Goal: Information Seeking & Learning: Learn about a topic

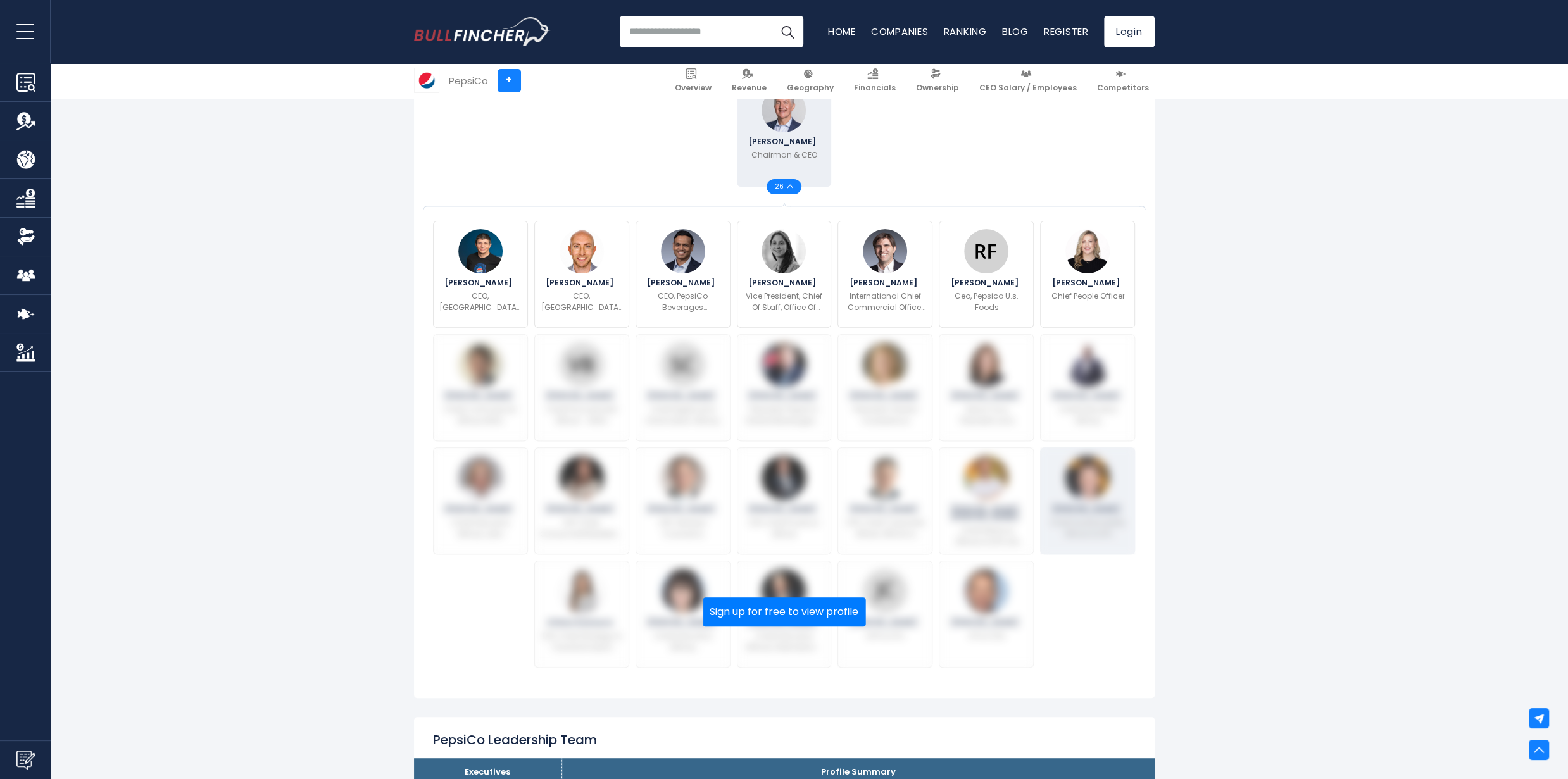
scroll to position [380, 0]
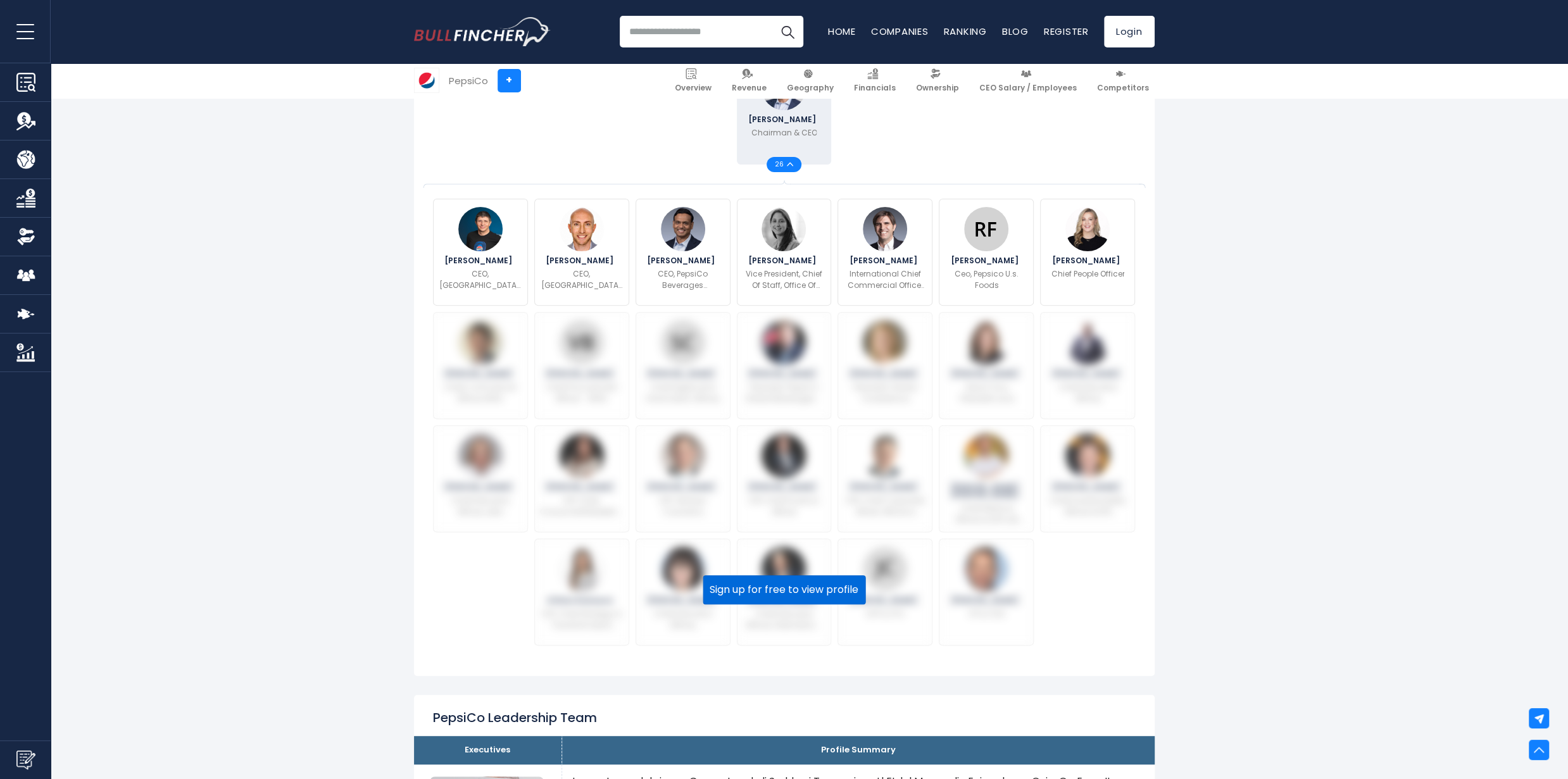
click at [817, 583] on button "Sign up for free to view profile" at bounding box center [784, 590] width 163 height 29
click at [777, 594] on button "Sign up for free to view profile" at bounding box center [784, 590] width 163 height 29
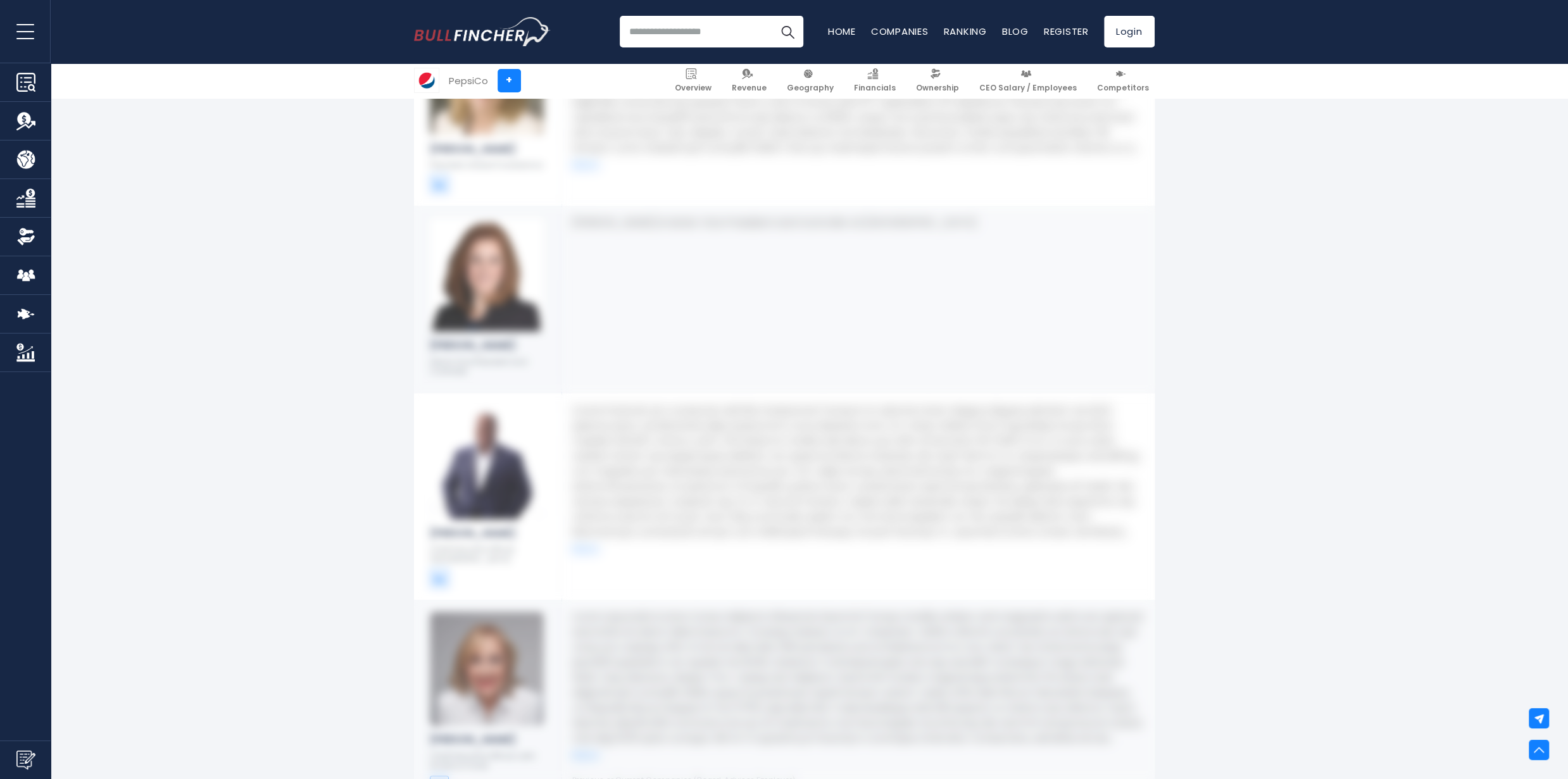
scroll to position [3735, 0]
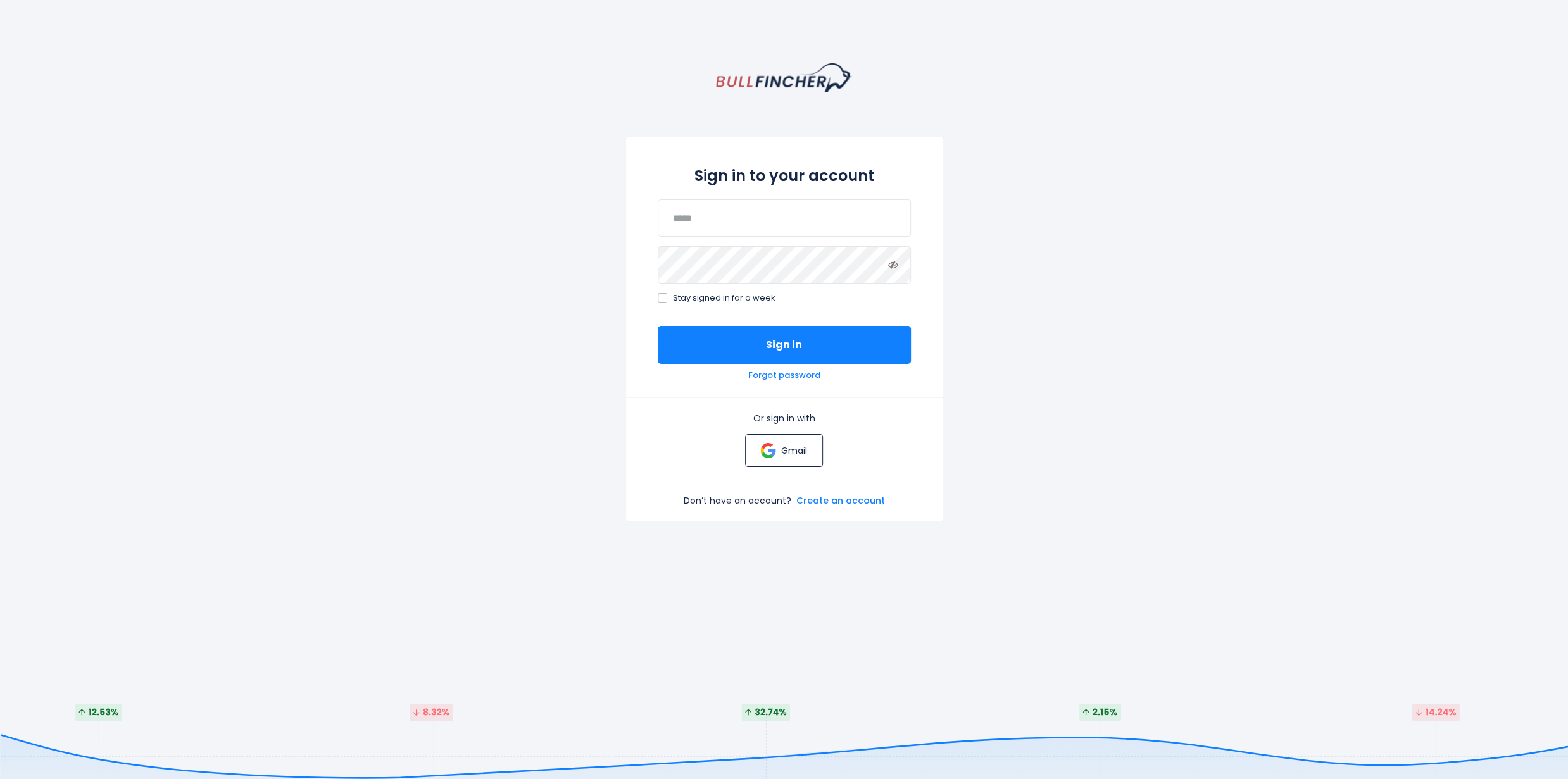
click at [787, 456] on p "Gmail" at bounding box center [794, 451] width 26 height 12
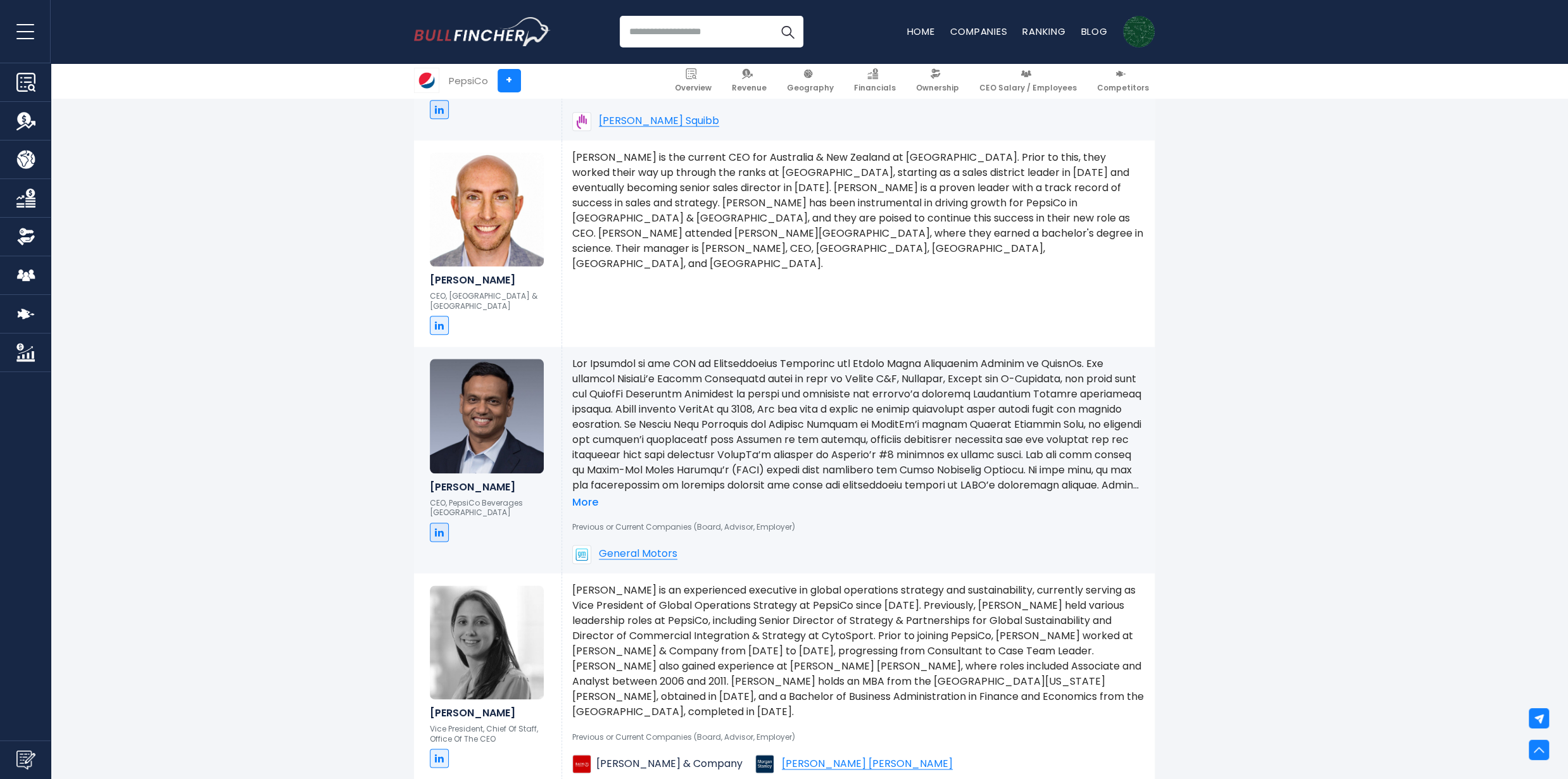
scroll to position [1644, 0]
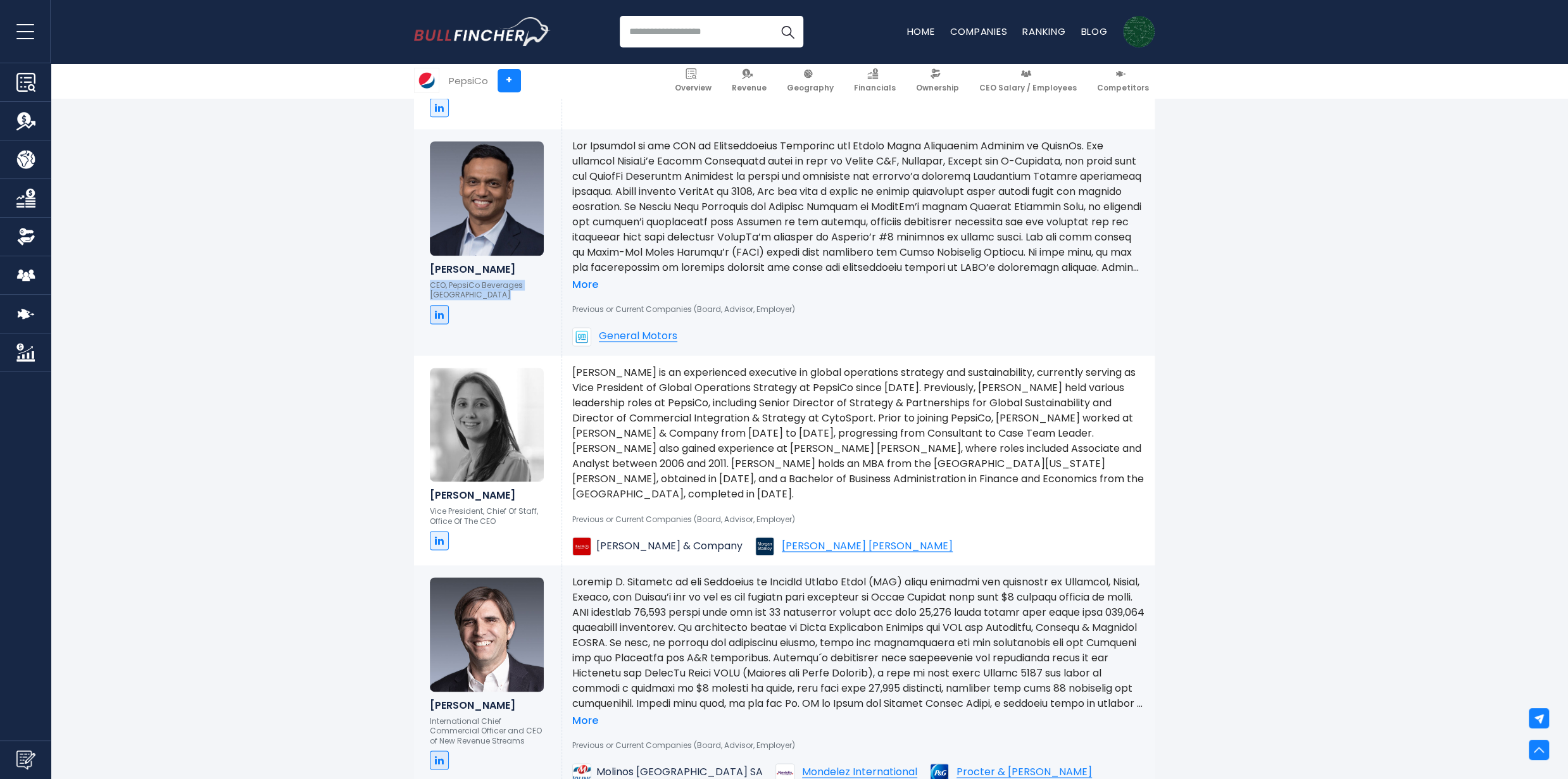
drag, startPoint x: 414, startPoint y: 269, endPoint x: 559, endPoint y: 331, distance: 157.7
click at [559, 331] on div "Ram Krishnan CEO, PepsiCo Beverages North America" at bounding box center [488, 242] width 148 height 226
click at [847, 259] on p at bounding box center [859, 207] width 573 height 137
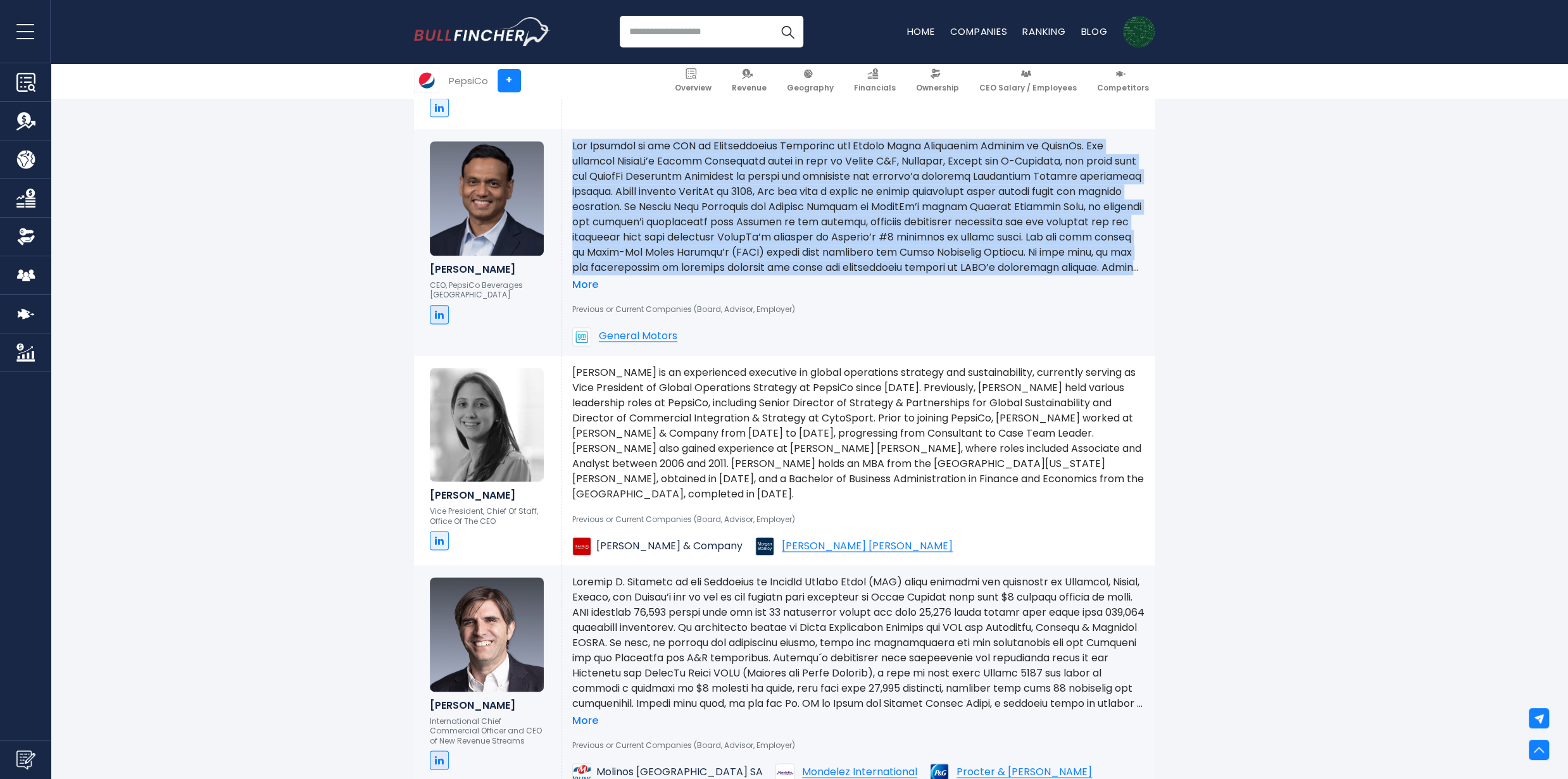
click at [847, 259] on p at bounding box center [859, 207] width 573 height 137
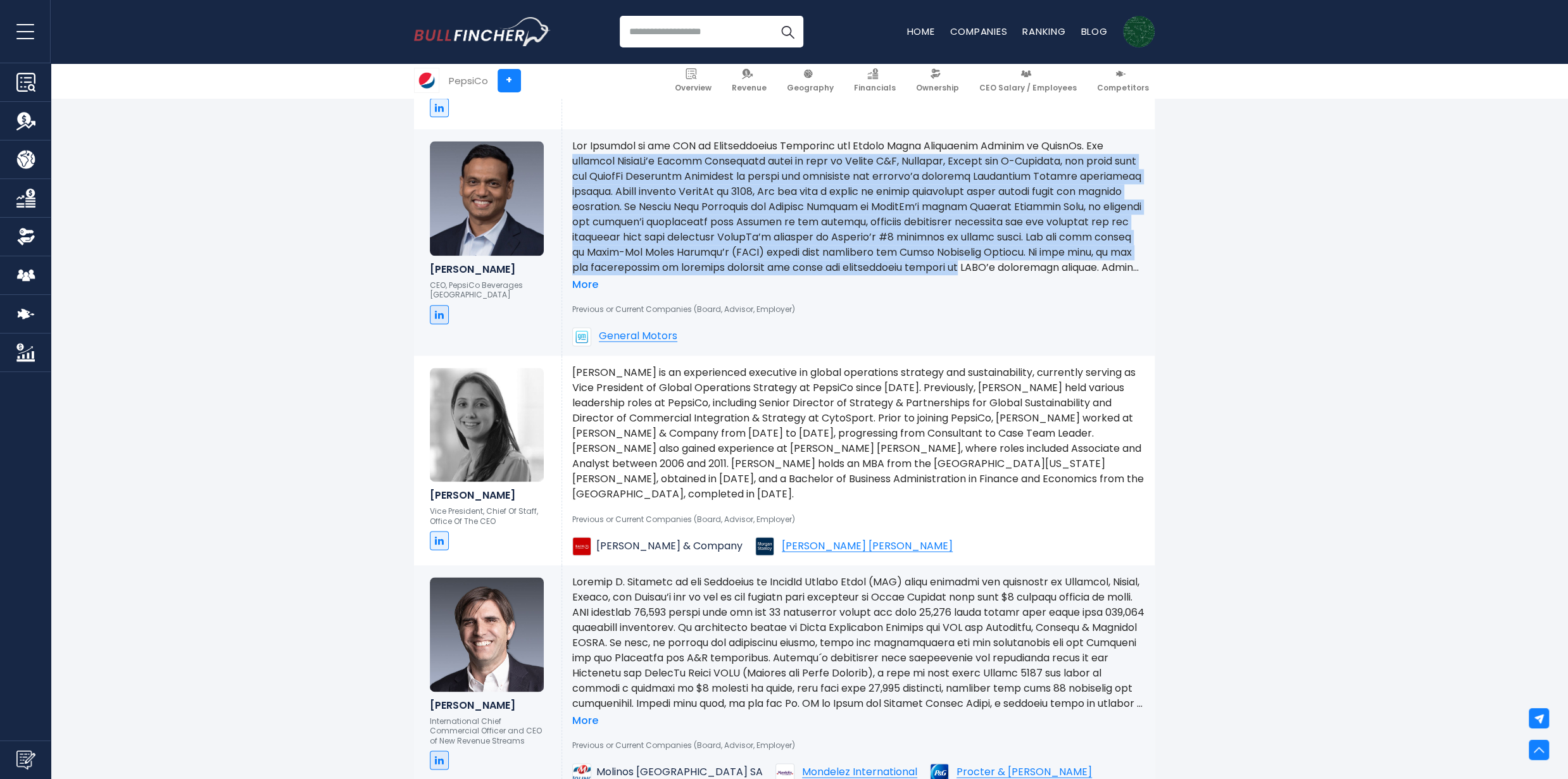
drag, startPoint x: 1347, startPoint y: 263, endPoint x: 573, endPoint y: 152, distance: 781.9
click at [777, 200] on p at bounding box center [859, 207] width 573 height 137
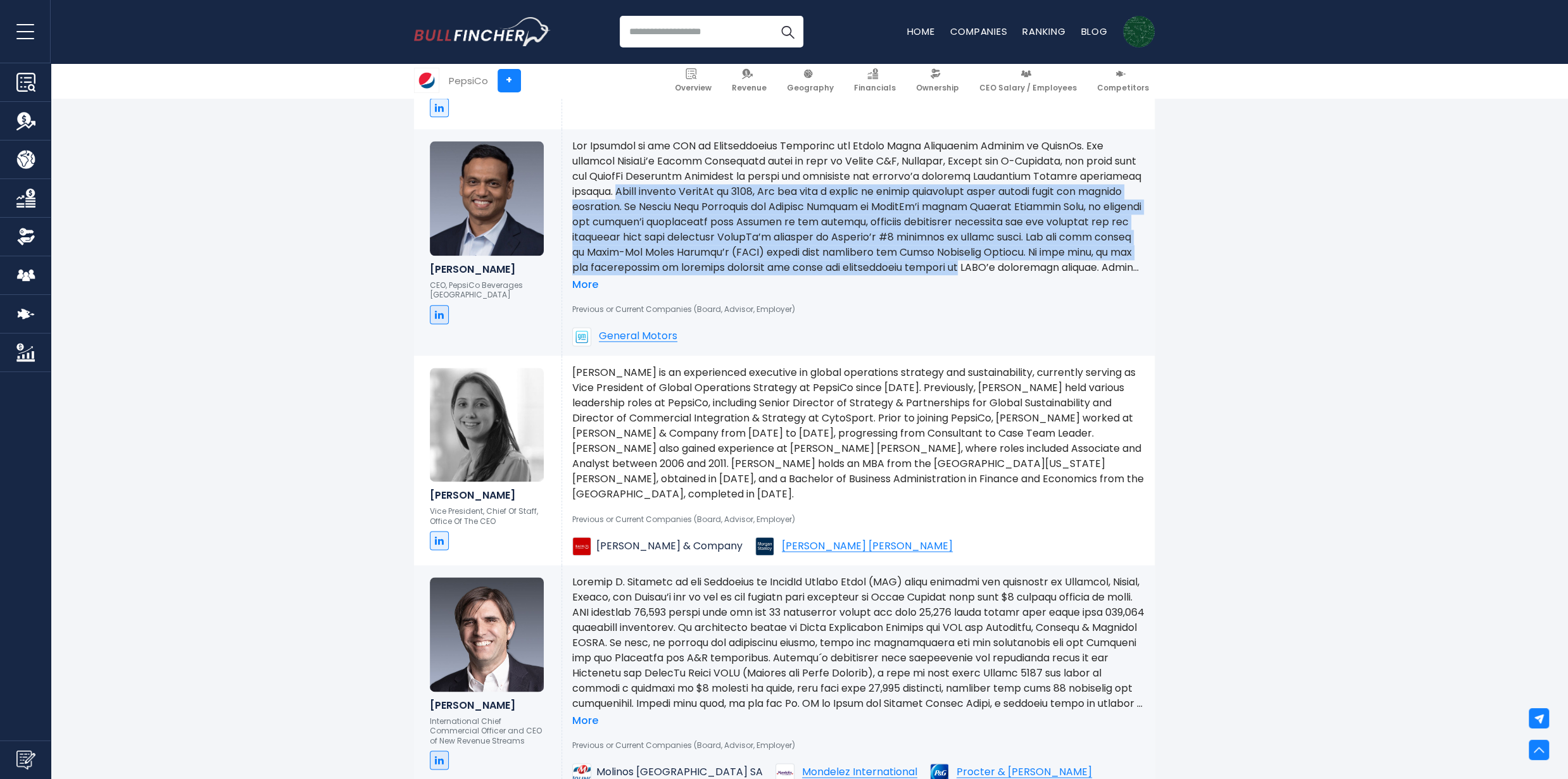
drag, startPoint x: 715, startPoint y: 178, endPoint x: 1182, endPoint y: 261, distance: 474.3
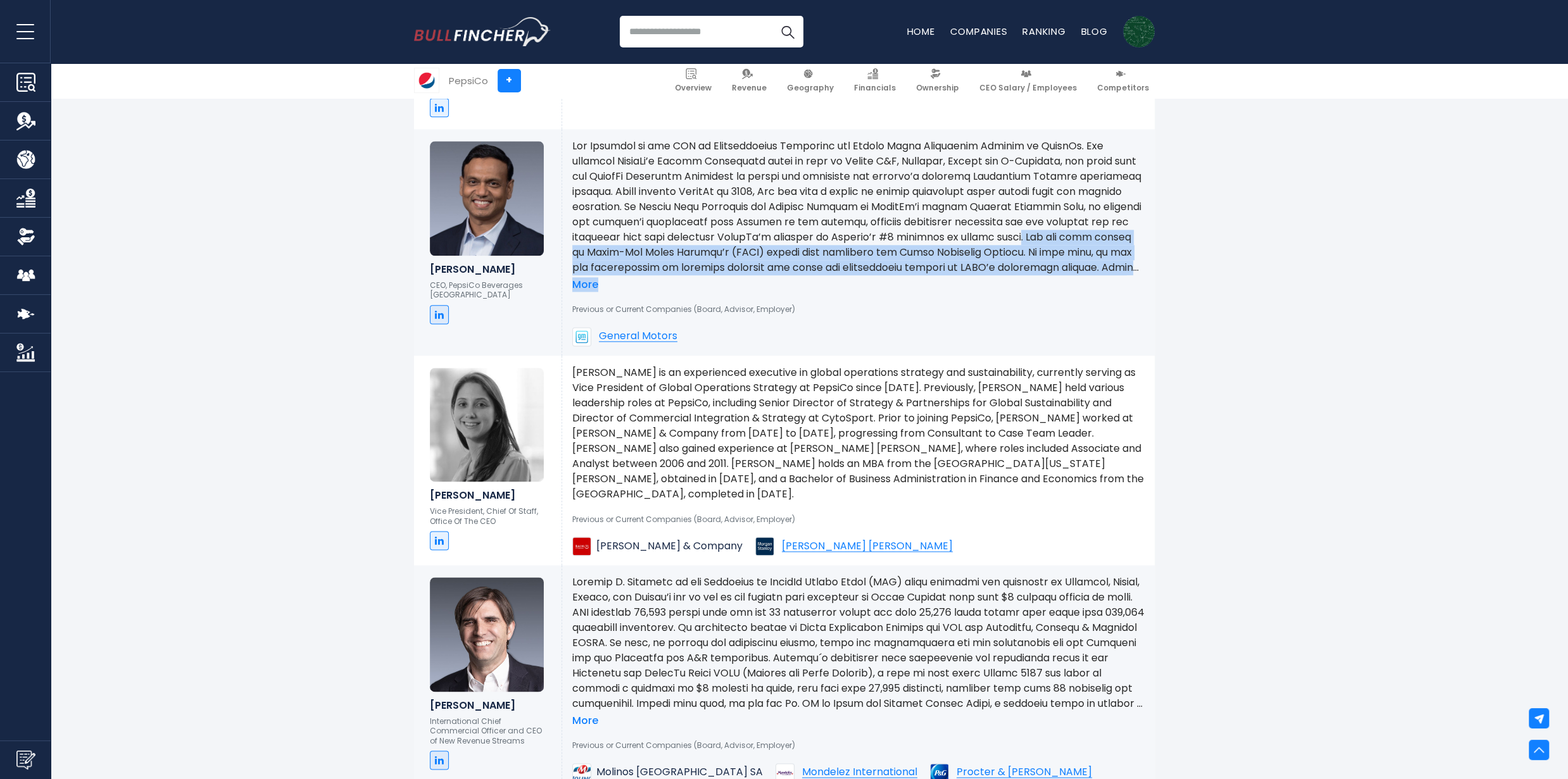
drag, startPoint x: 682, startPoint y: 240, endPoint x: 946, endPoint y: 274, distance: 266.2
click at [946, 274] on div "More" at bounding box center [859, 215] width 573 height 153
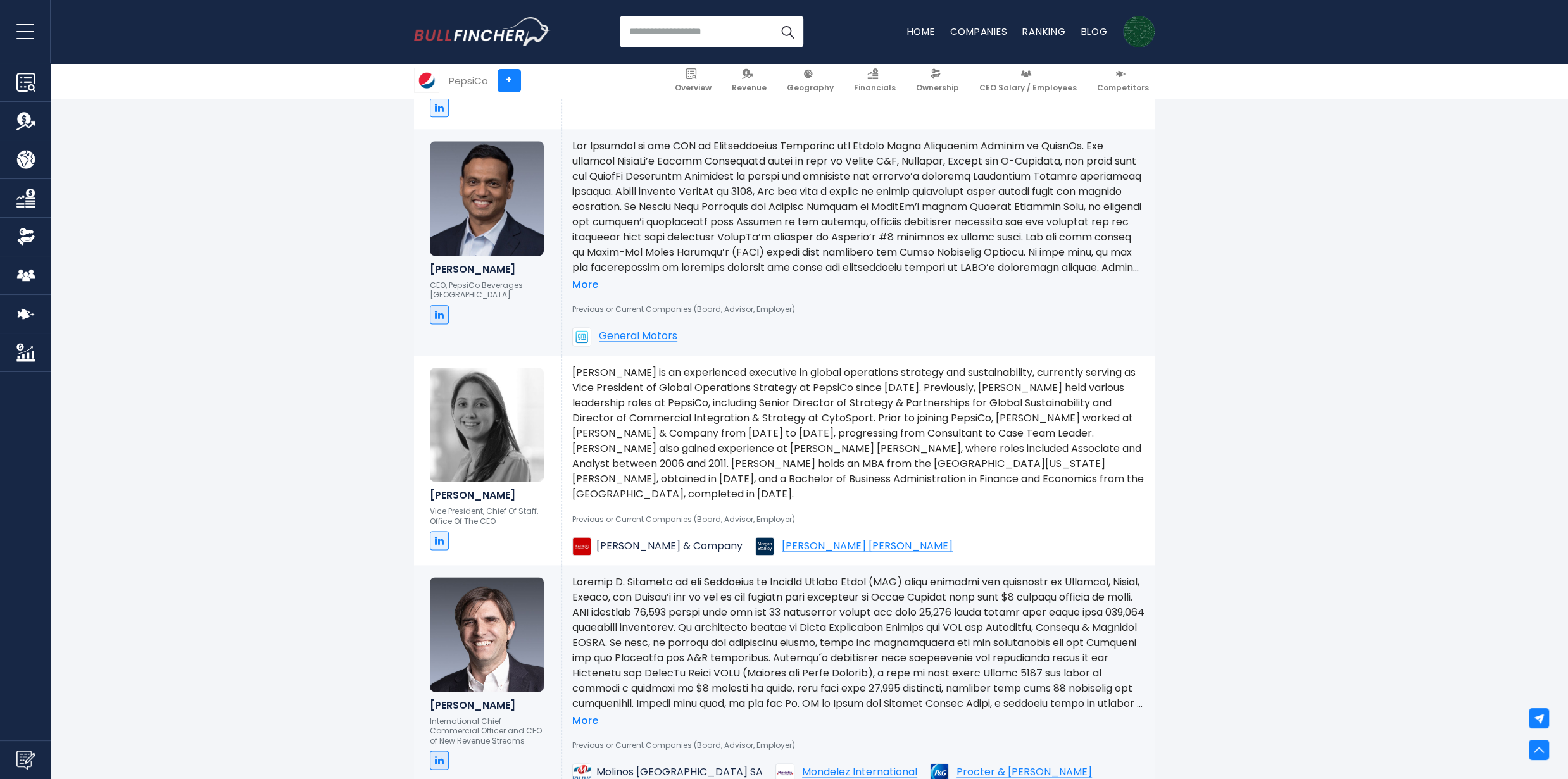
click at [870, 271] on div "More" at bounding box center [859, 215] width 573 height 153
click at [846, 257] on p at bounding box center [859, 207] width 573 height 137
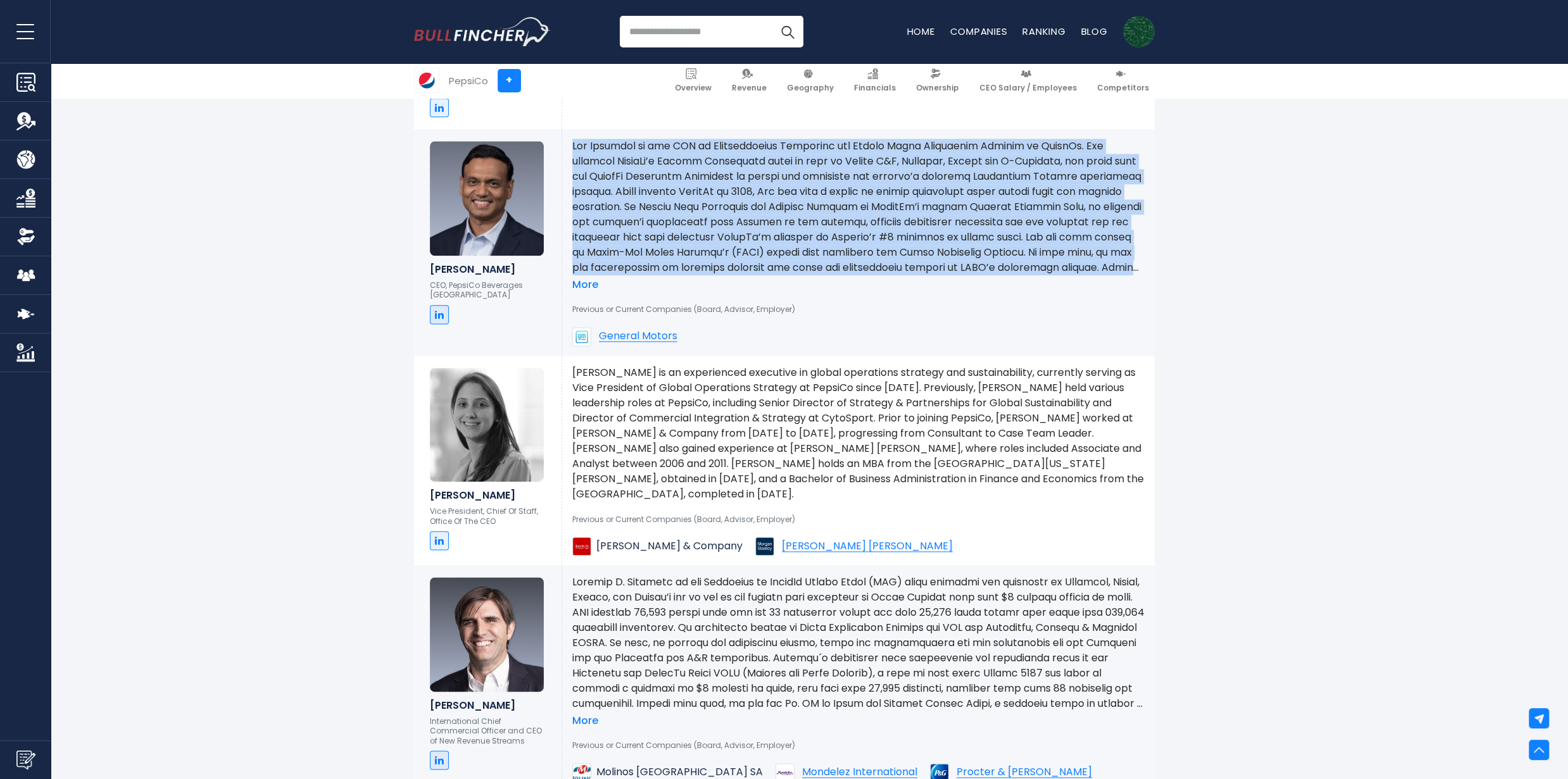
click at [846, 257] on p at bounding box center [859, 207] width 573 height 137
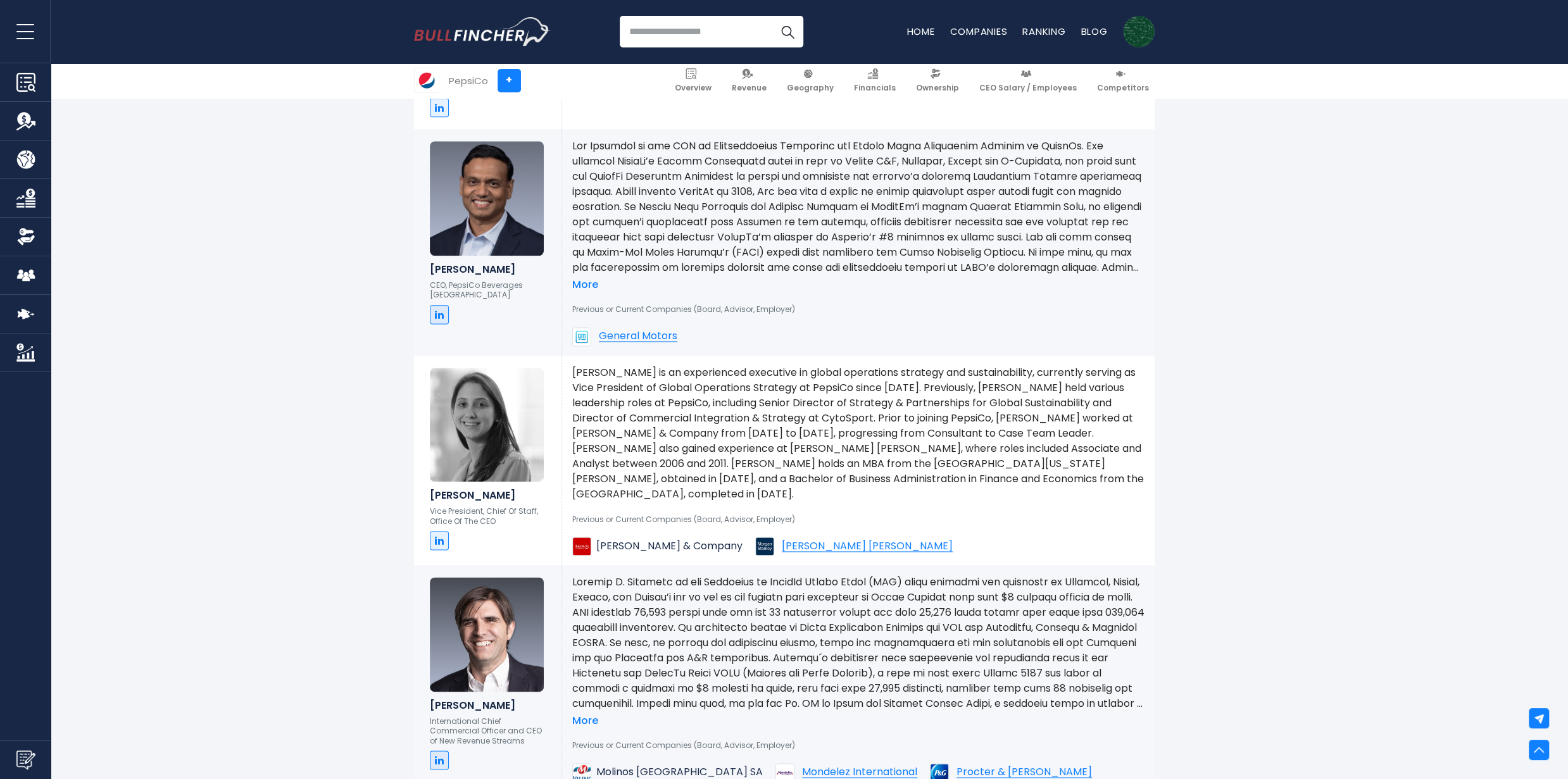
click at [861, 266] on div "More" at bounding box center [859, 215] width 573 height 153
click at [897, 260] on p at bounding box center [859, 207] width 573 height 137
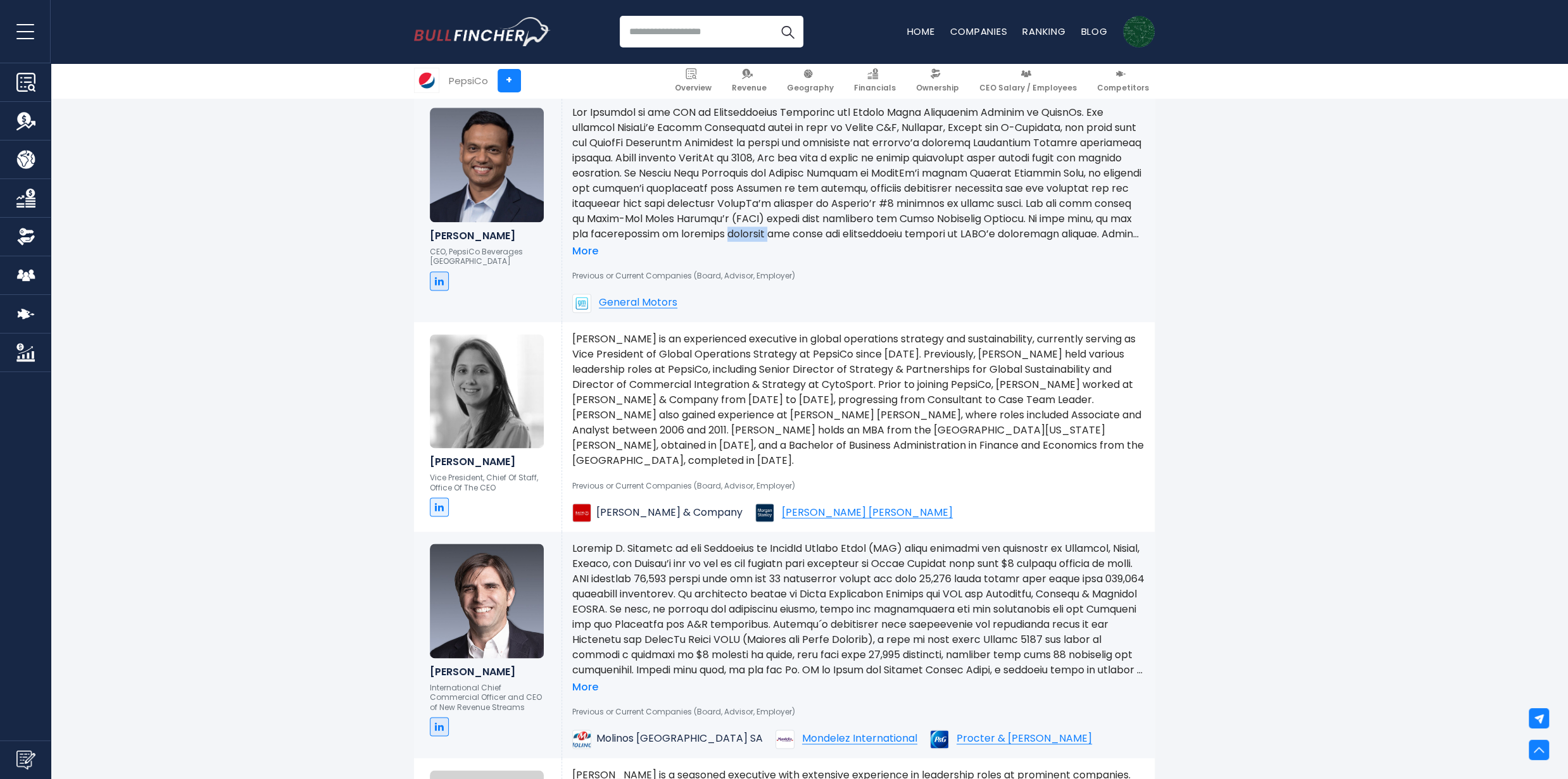
scroll to position [1708, 0]
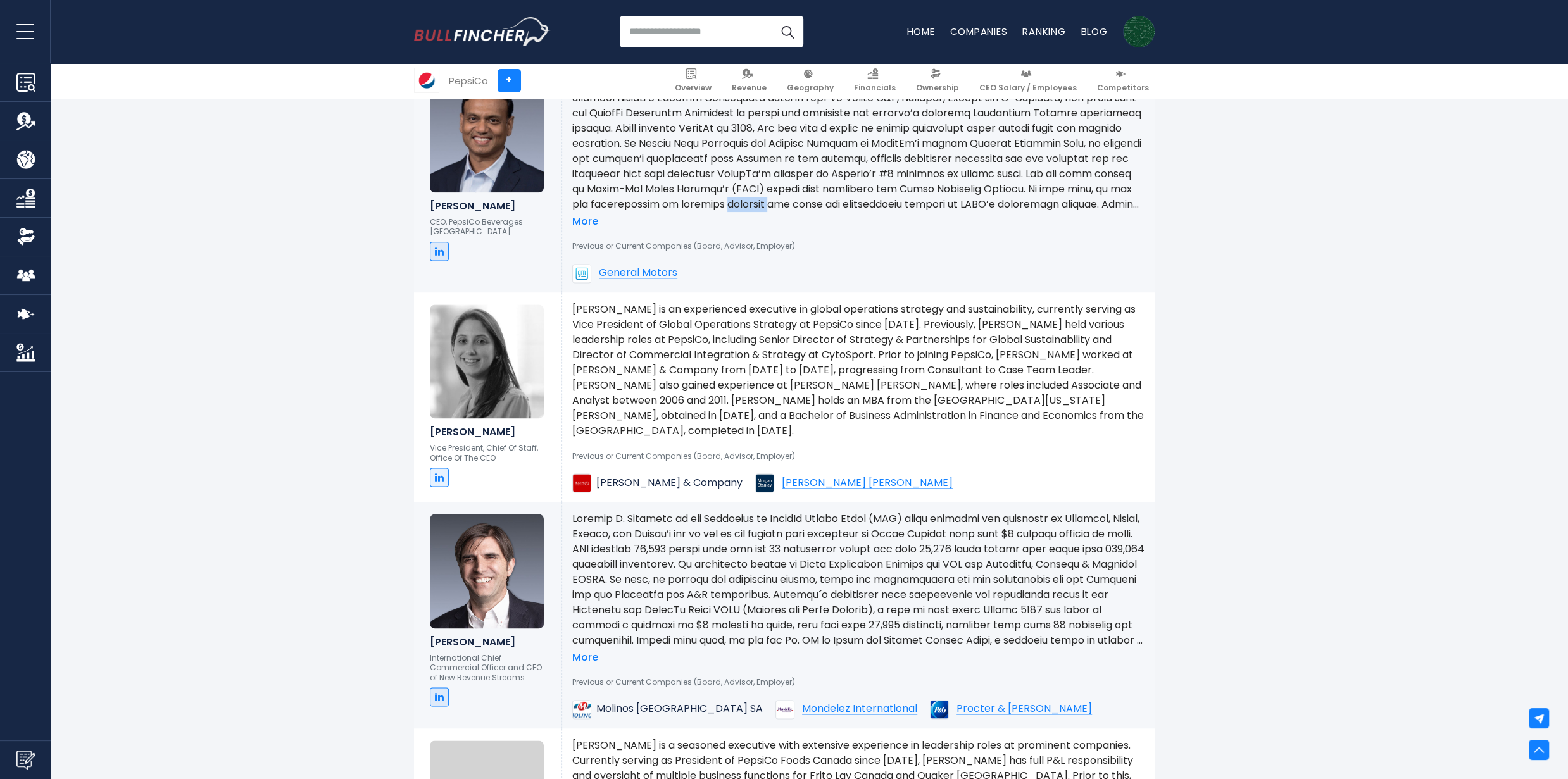
click at [582, 215] on link "More" at bounding box center [586, 222] width 26 height 13
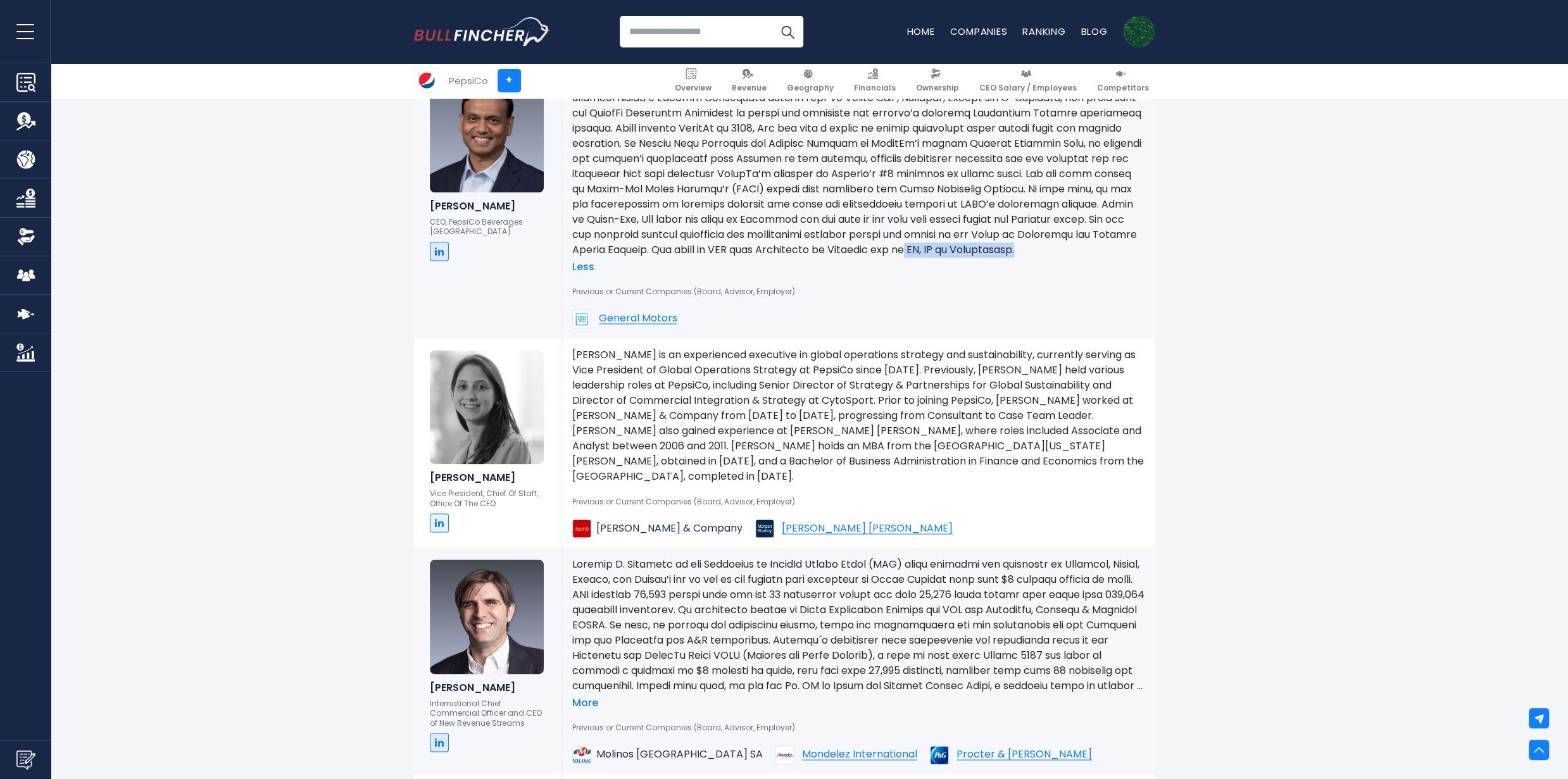
drag, startPoint x: 607, startPoint y: 258, endPoint x: 793, endPoint y: 257, distance: 186.0
click at [793, 257] on p at bounding box center [859, 166] width 573 height 182
click at [799, 255] on p at bounding box center [859, 166] width 573 height 182
click at [735, 258] on p at bounding box center [859, 166] width 573 height 182
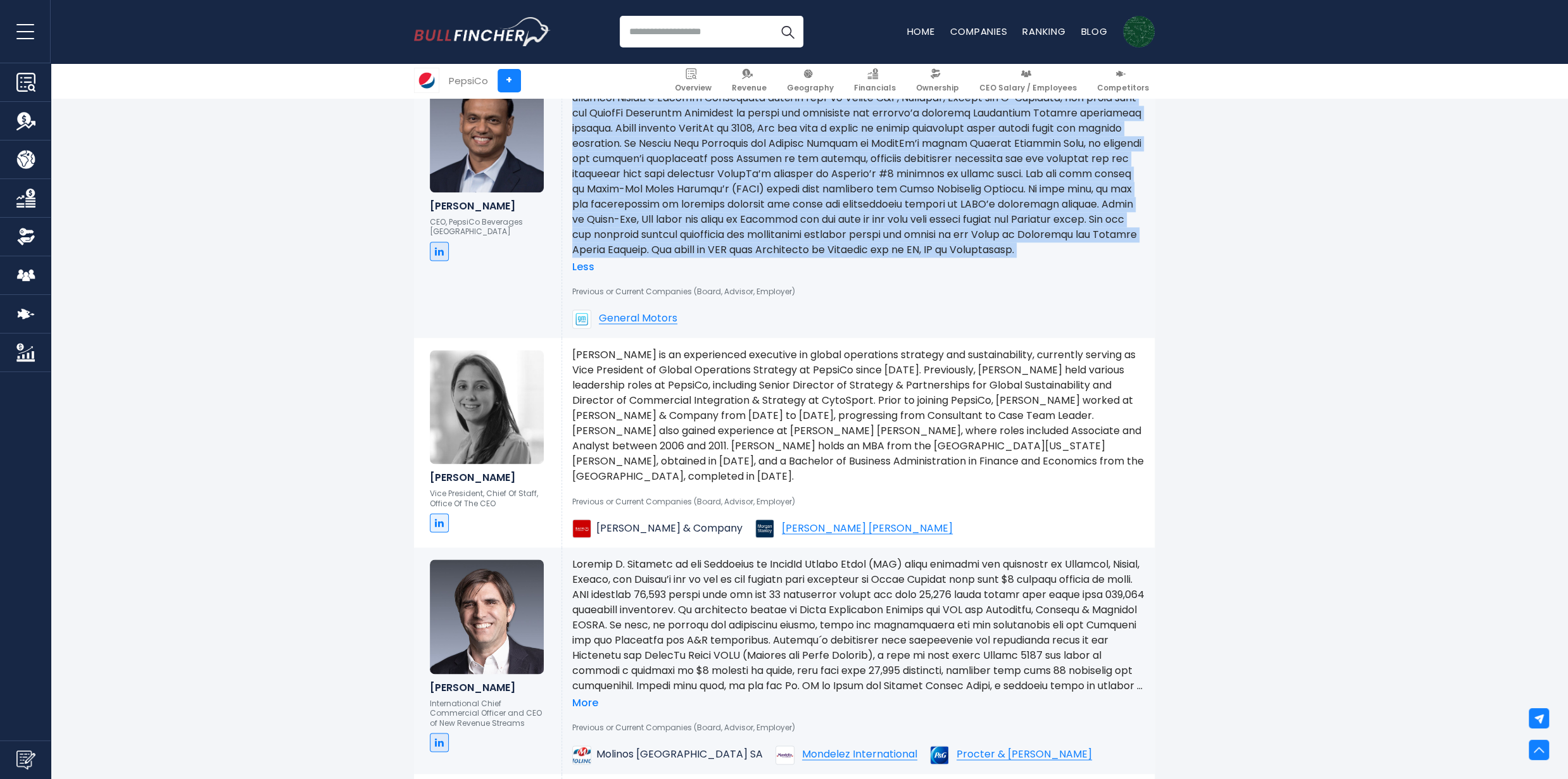
click at [735, 258] on p at bounding box center [859, 166] width 573 height 182
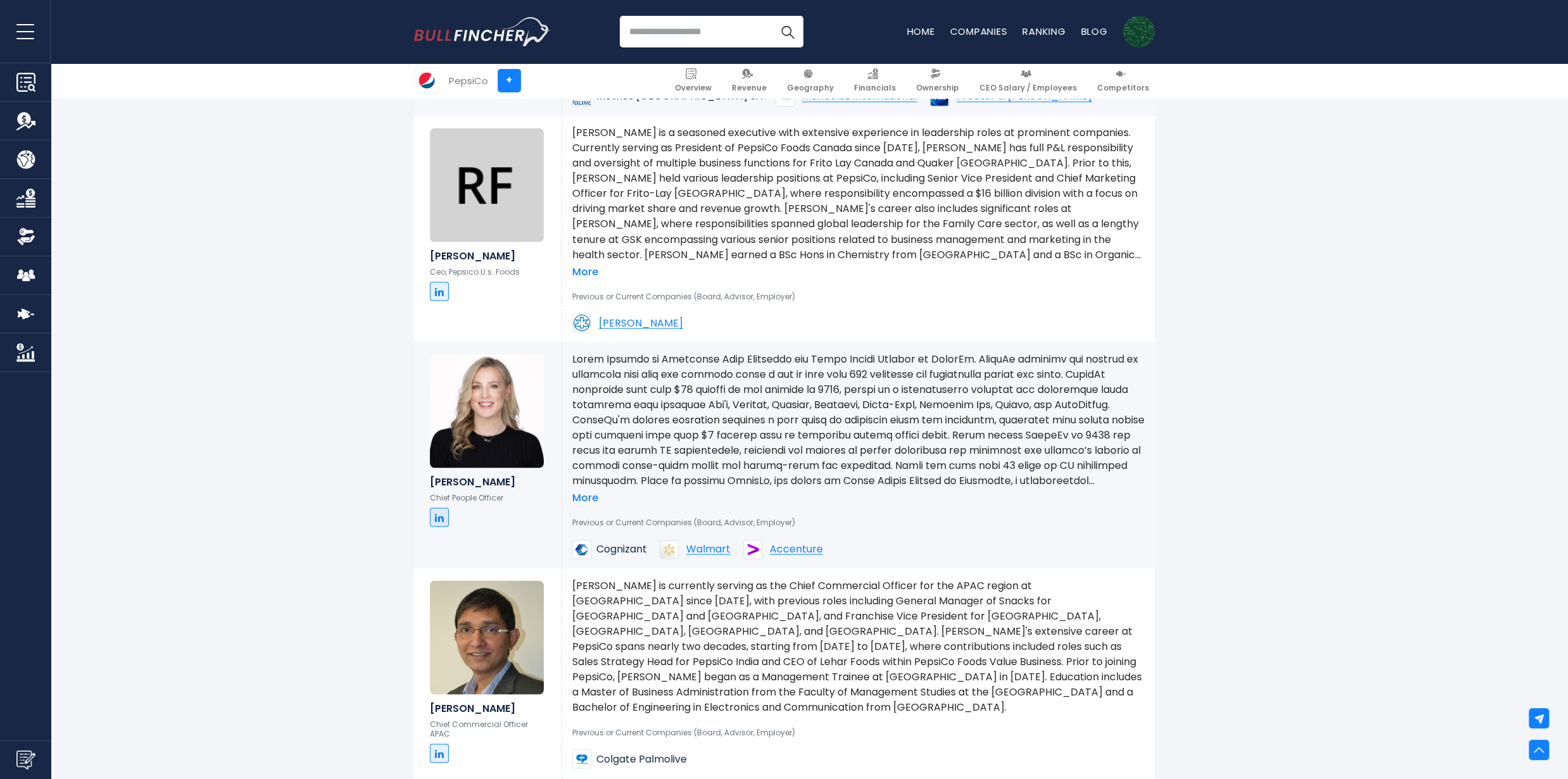
scroll to position [2848, 0]
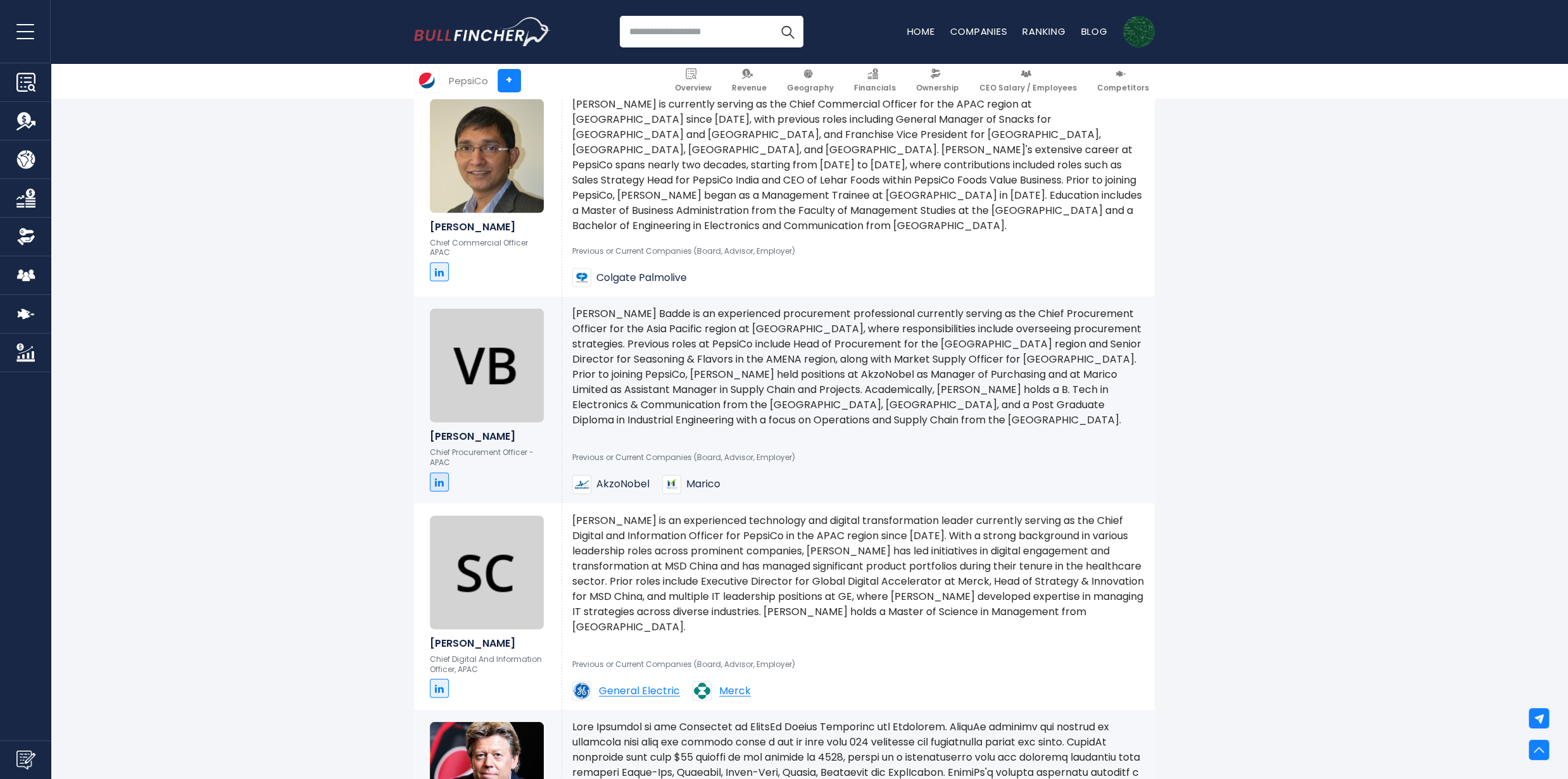
drag, startPoint x: 1079, startPoint y: 419, endPoint x: 777, endPoint y: 409, distance: 302.2
click at [777, 409] on p "Vijaya Sekhar Badde is an experienced procurement professional currently servin…" at bounding box center [859, 367] width 573 height 121
click at [833, 405] on p "Vijaya Sekhar Badde is an experienced procurement professional currently servin…" at bounding box center [859, 367] width 573 height 121
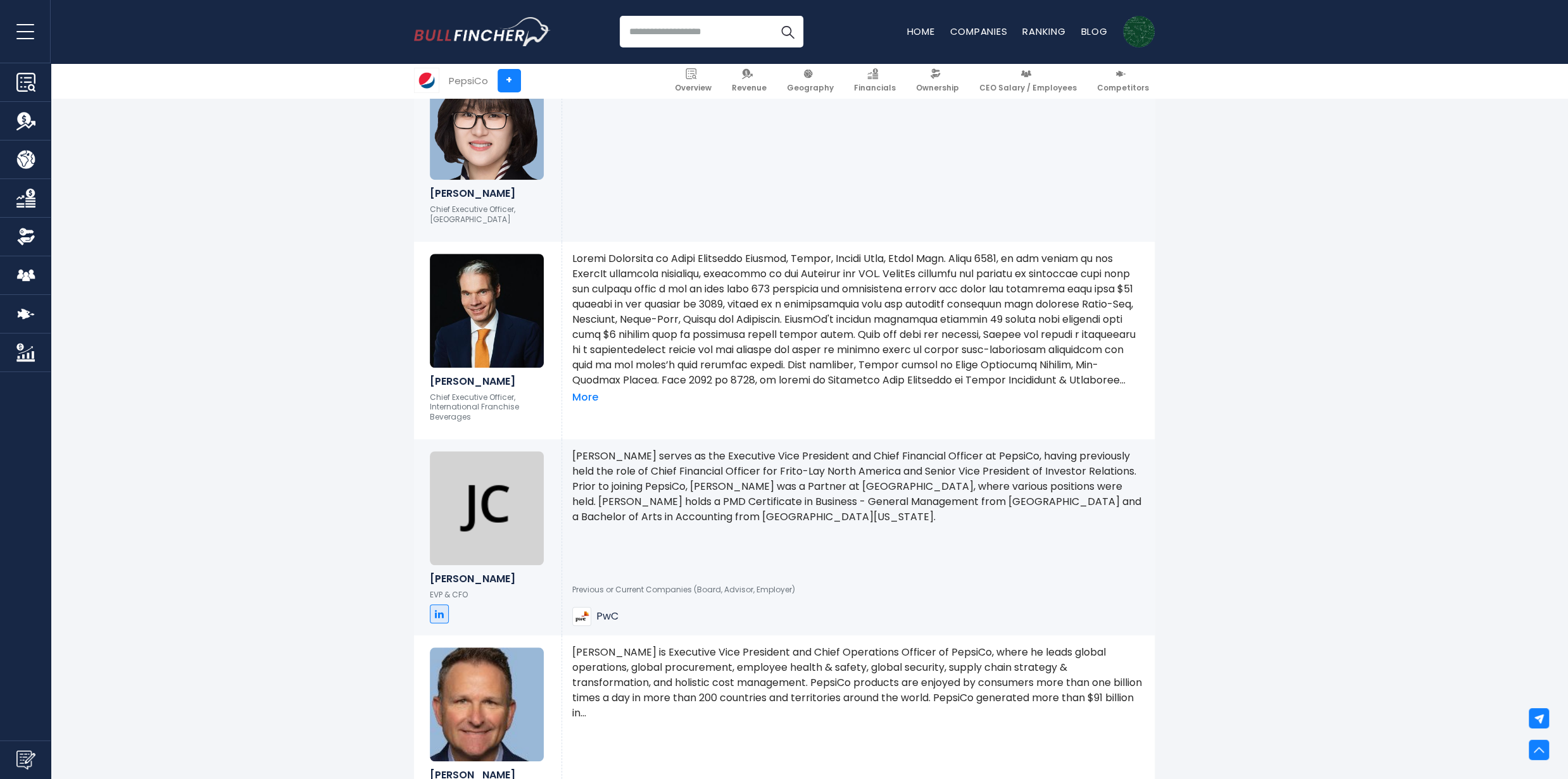
scroll to position [6329, 0]
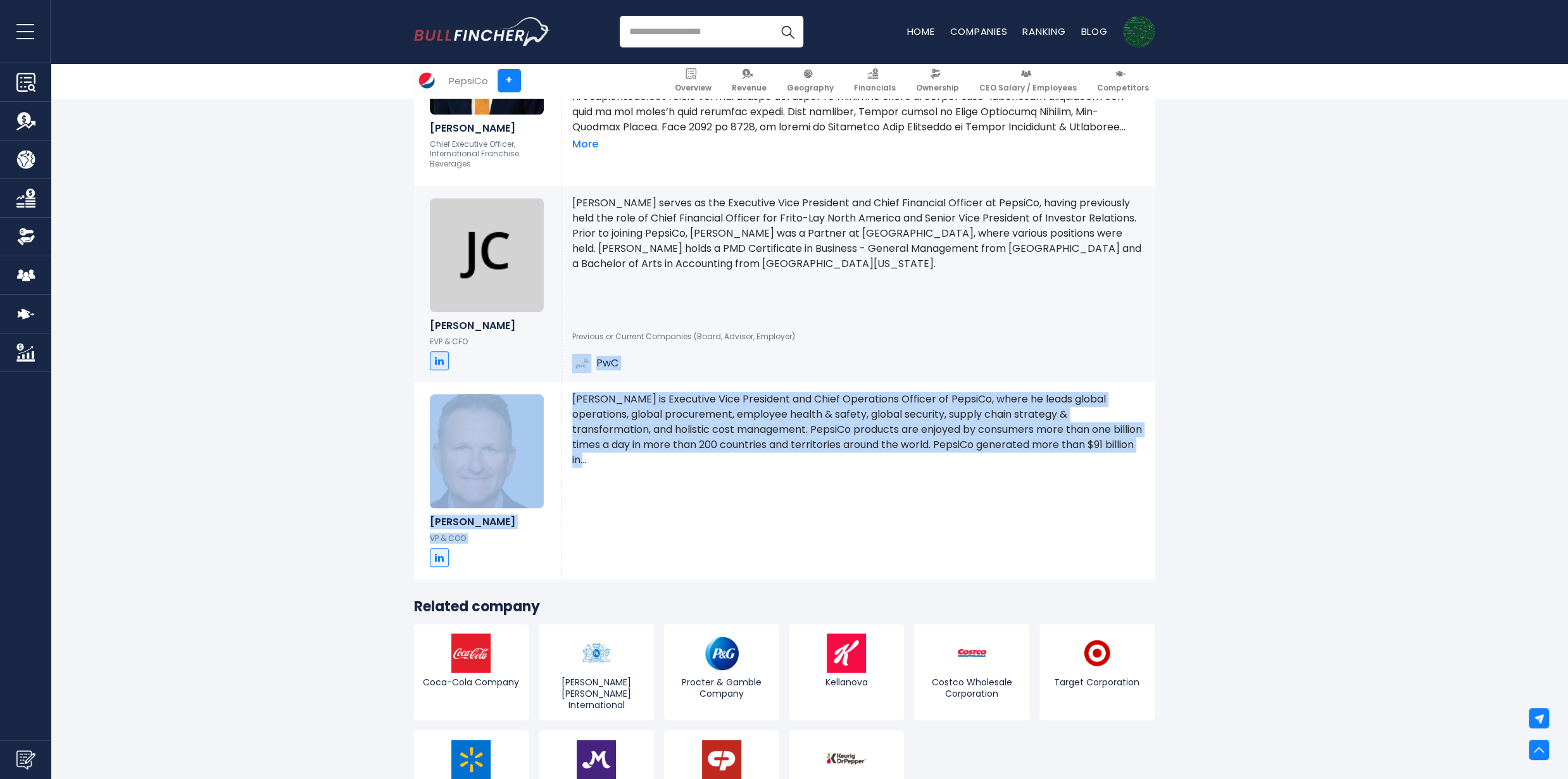
drag, startPoint x: 565, startPoint y: 376, endPoint x: 717, endPoint y: 471, distance: 179.2
click at [730, 469] on div "Gregg Roden is Executive Vice President and Chief Operations Officer of PepsiCo…" at bounding box center [858, 480] width 592 height 197
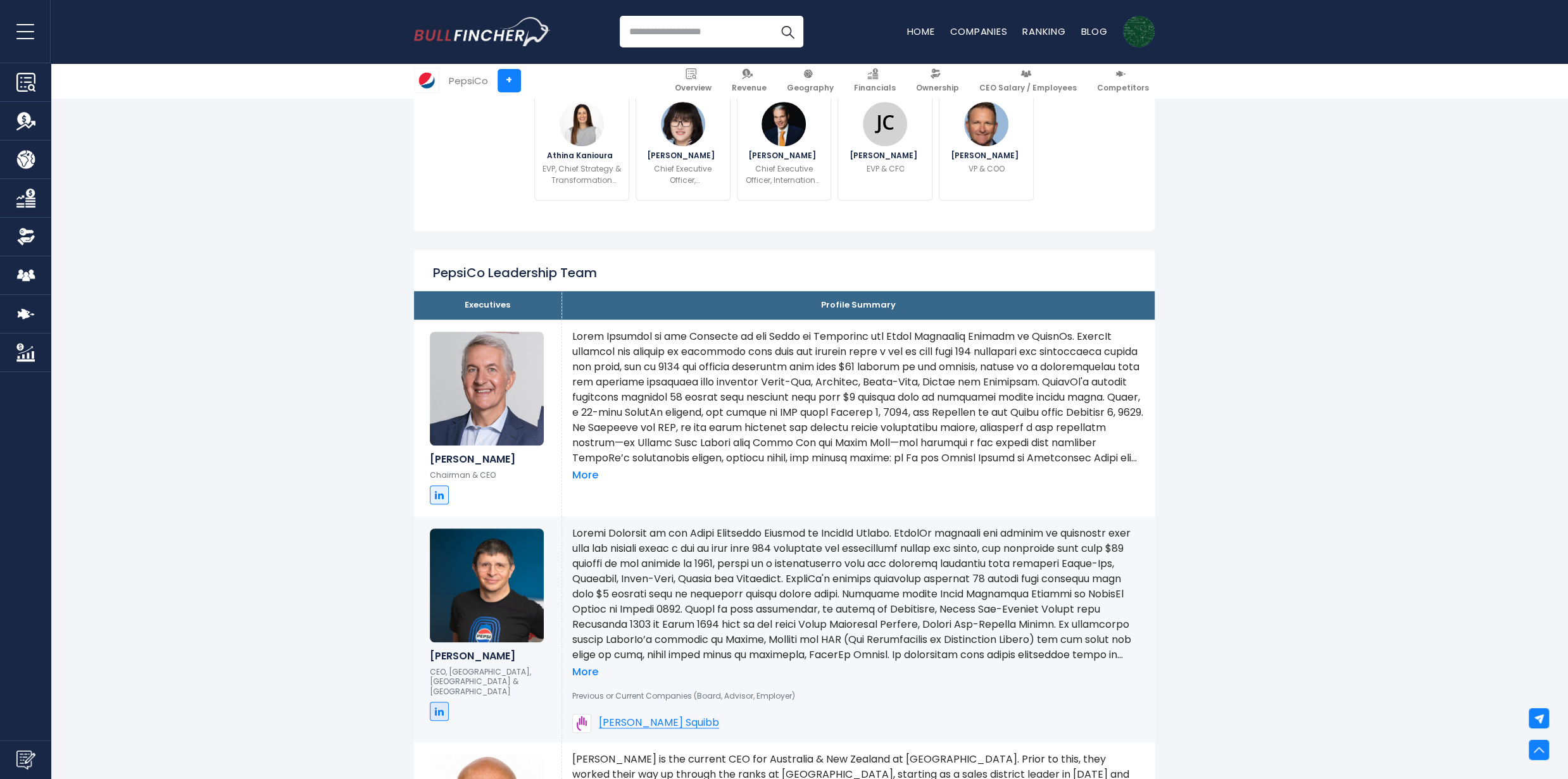
scroll to position [759, 0]
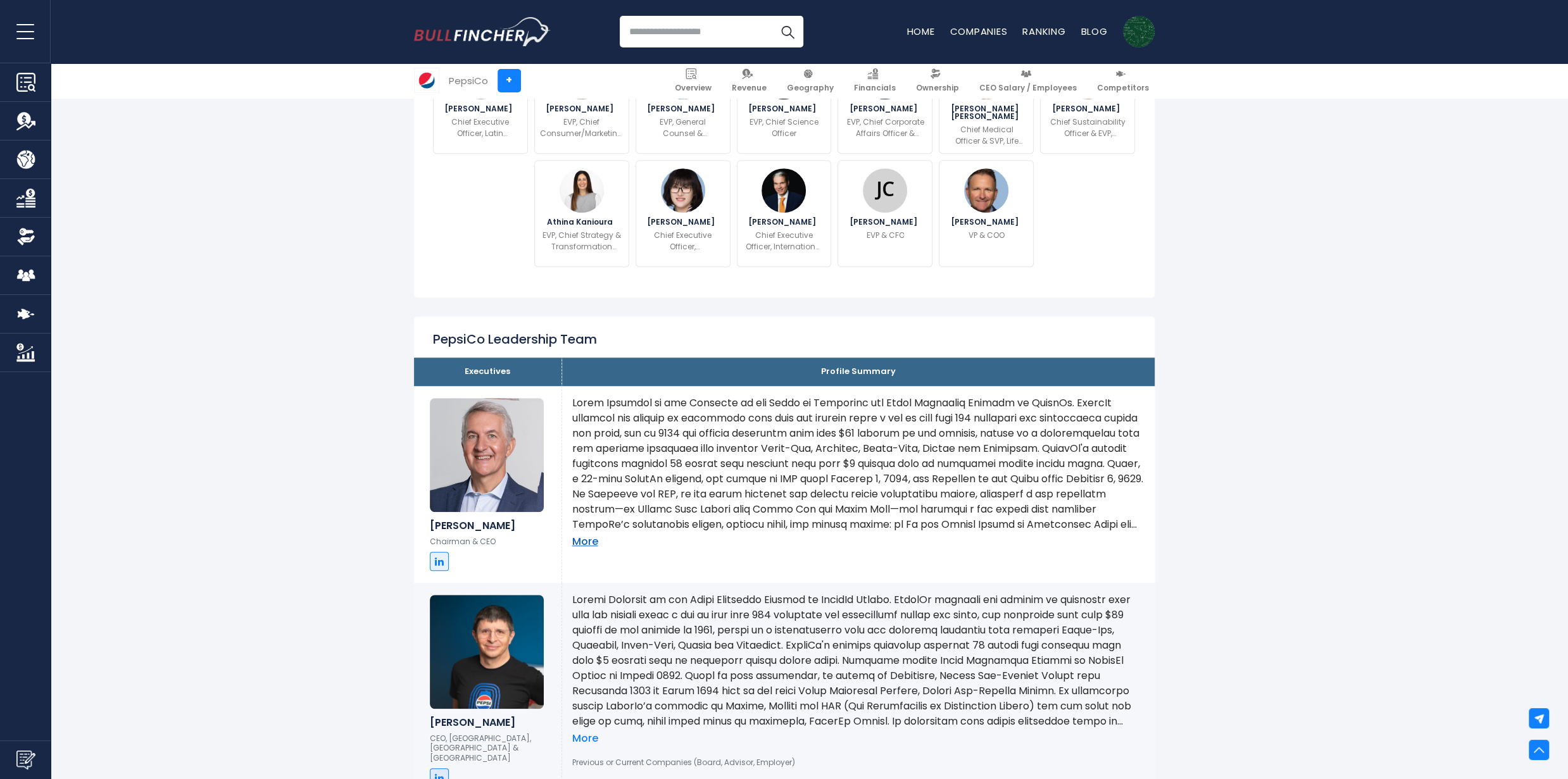
click at [583, 542] on link "More" at bounding box center [586, 542] width 26 height 13
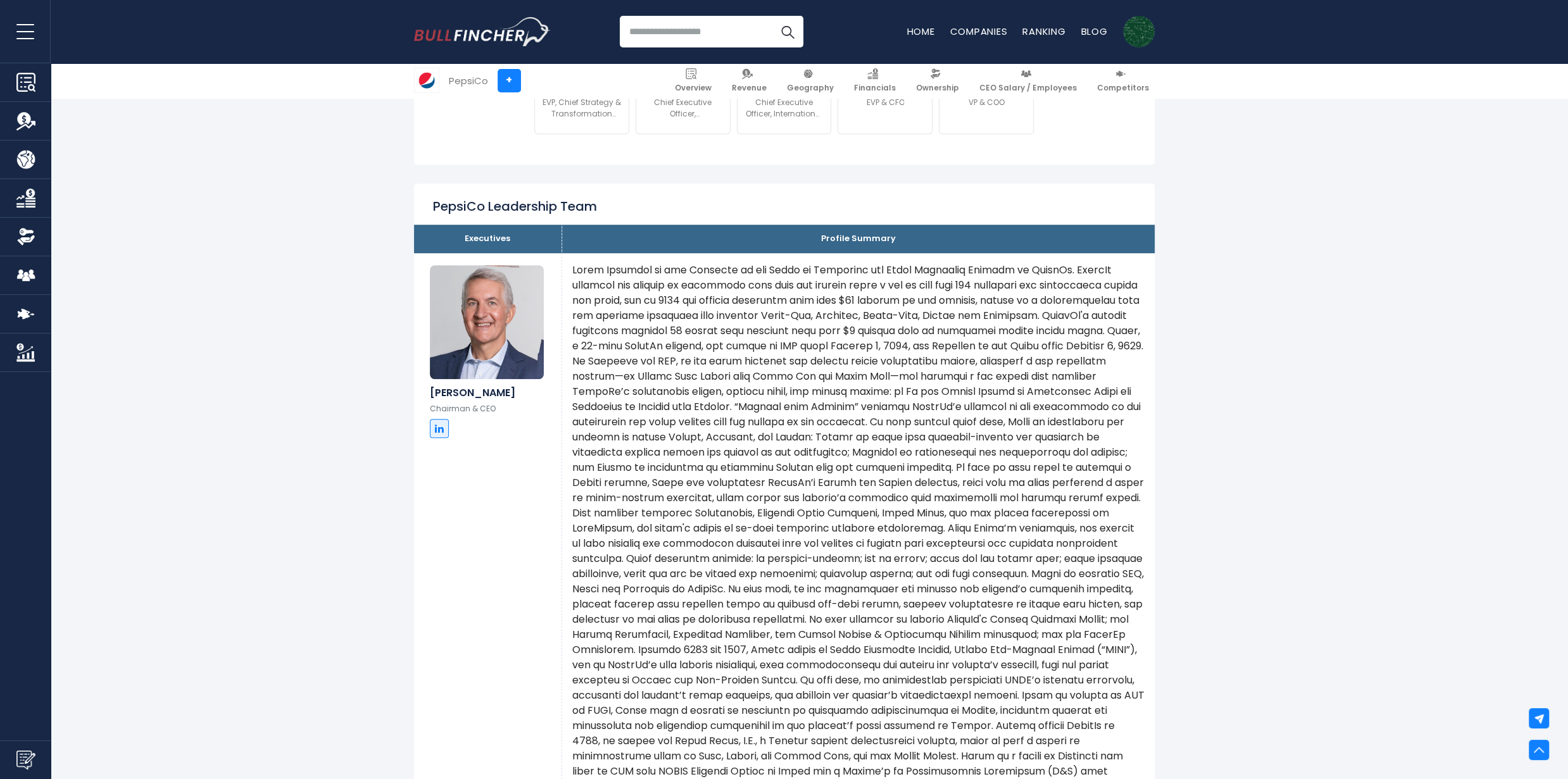
scroll to position [1202, 0]
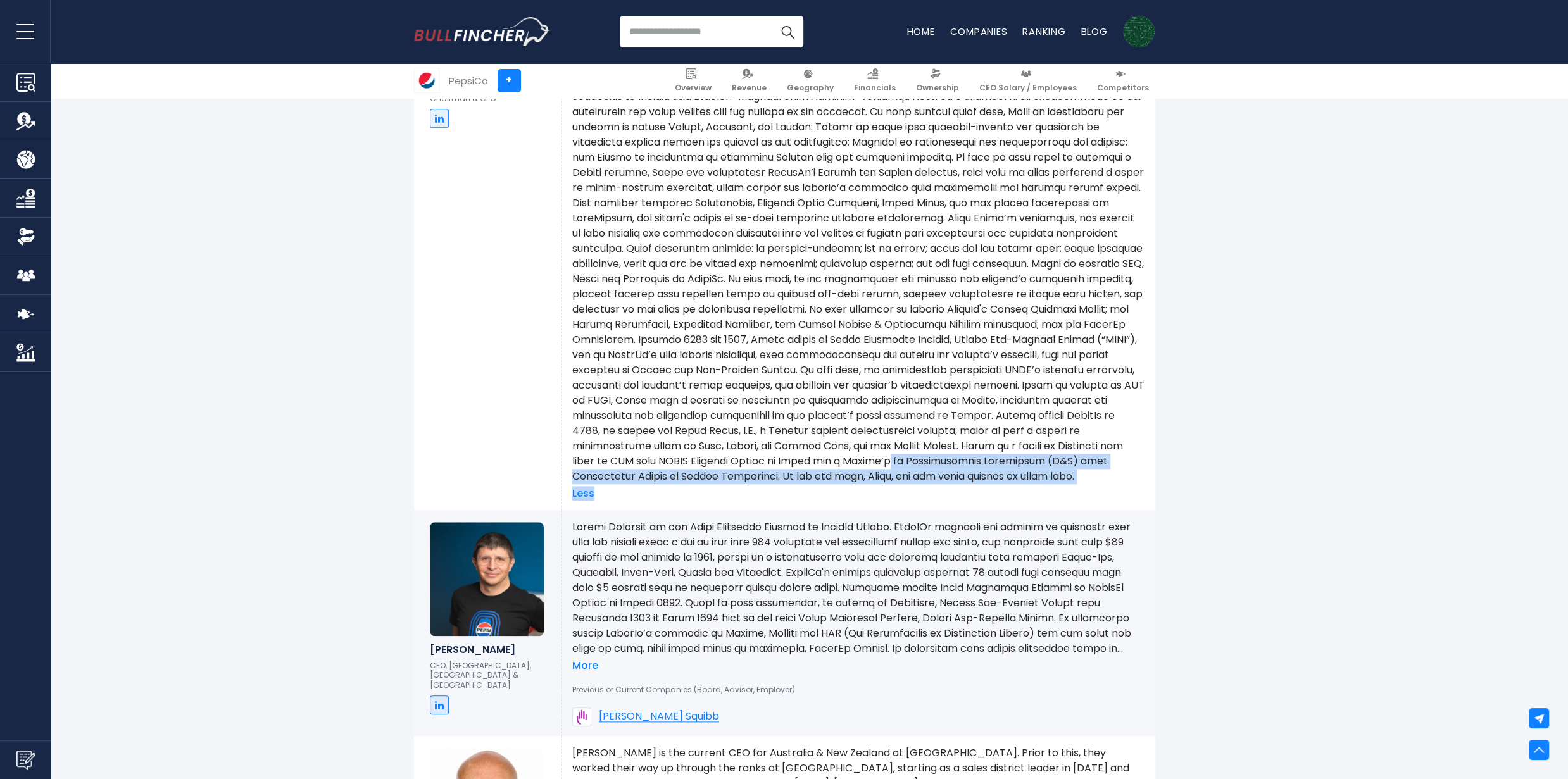
drag, startPoint x: 961, startPoint y: 493, endPoint x: 770, endPoint y: 478, distance: 191.6
click at [770, 478] on div "Less" at bounding box center [859, 227] width 573 height 548
click at [787, 479] on p at bounding box center [859, 219] width 573 height 532
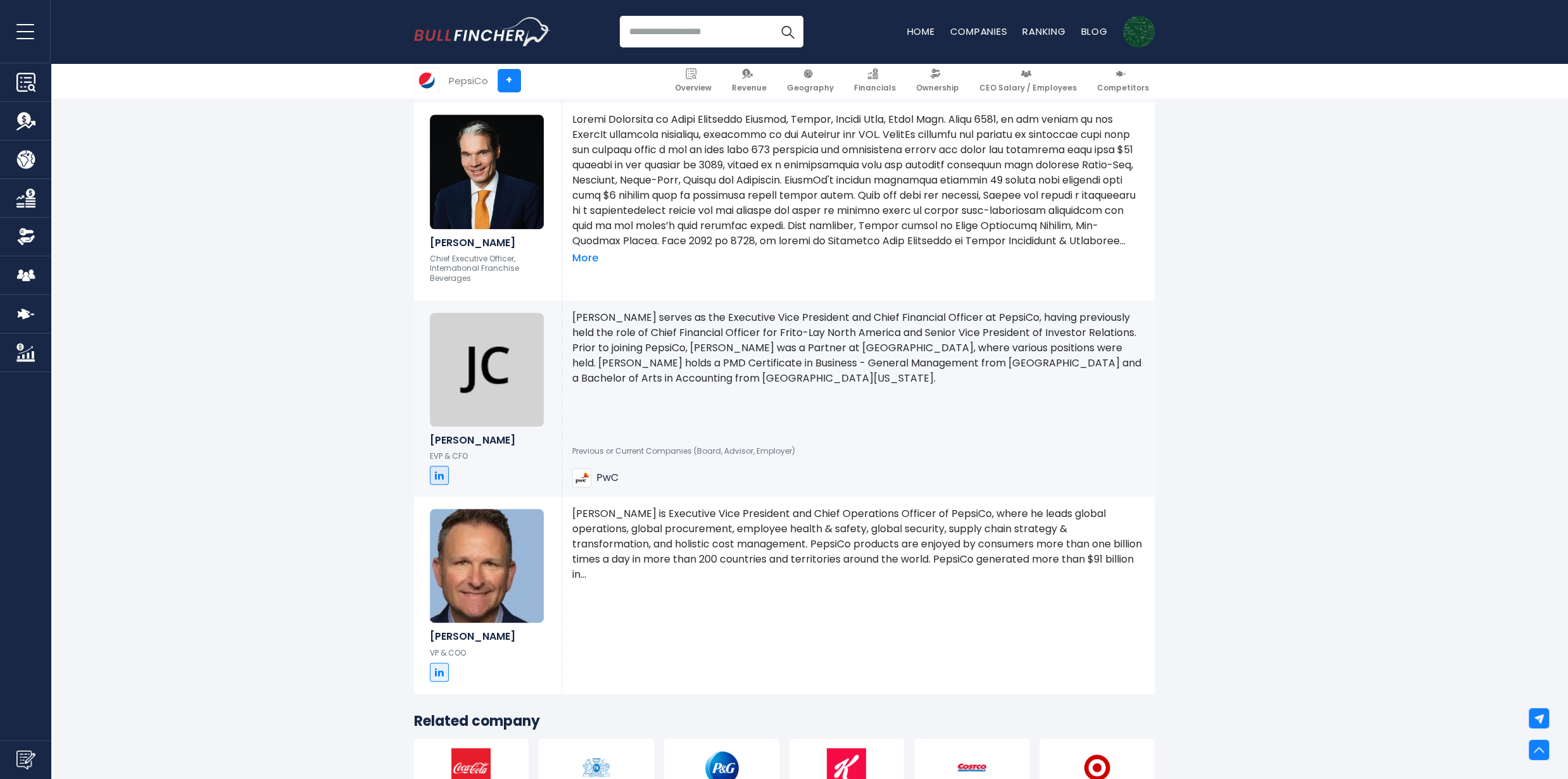
scroll to position [388, 0]
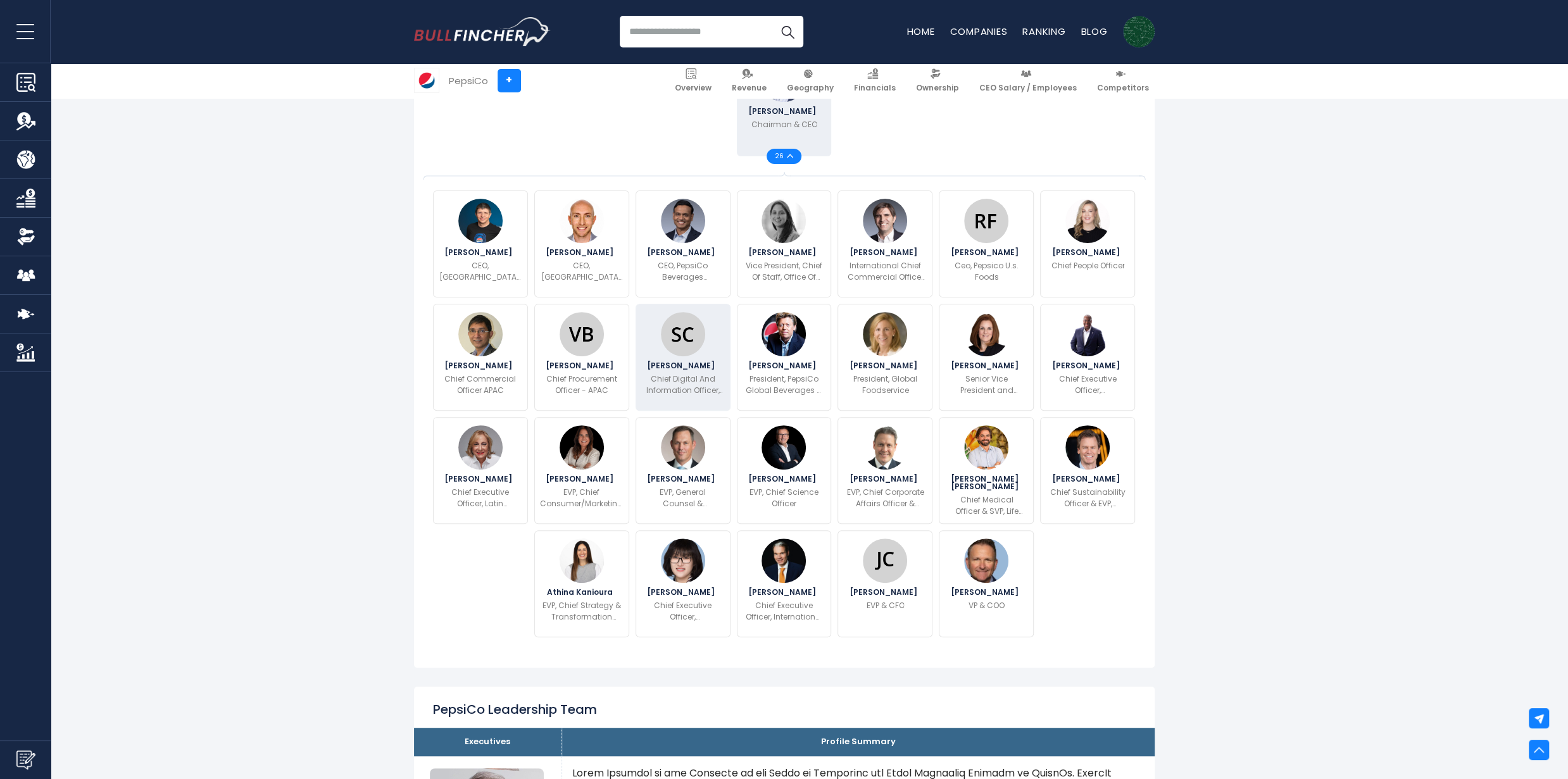
click at [681, 335] on img at bounding box center [683, 334] width 44 height 44
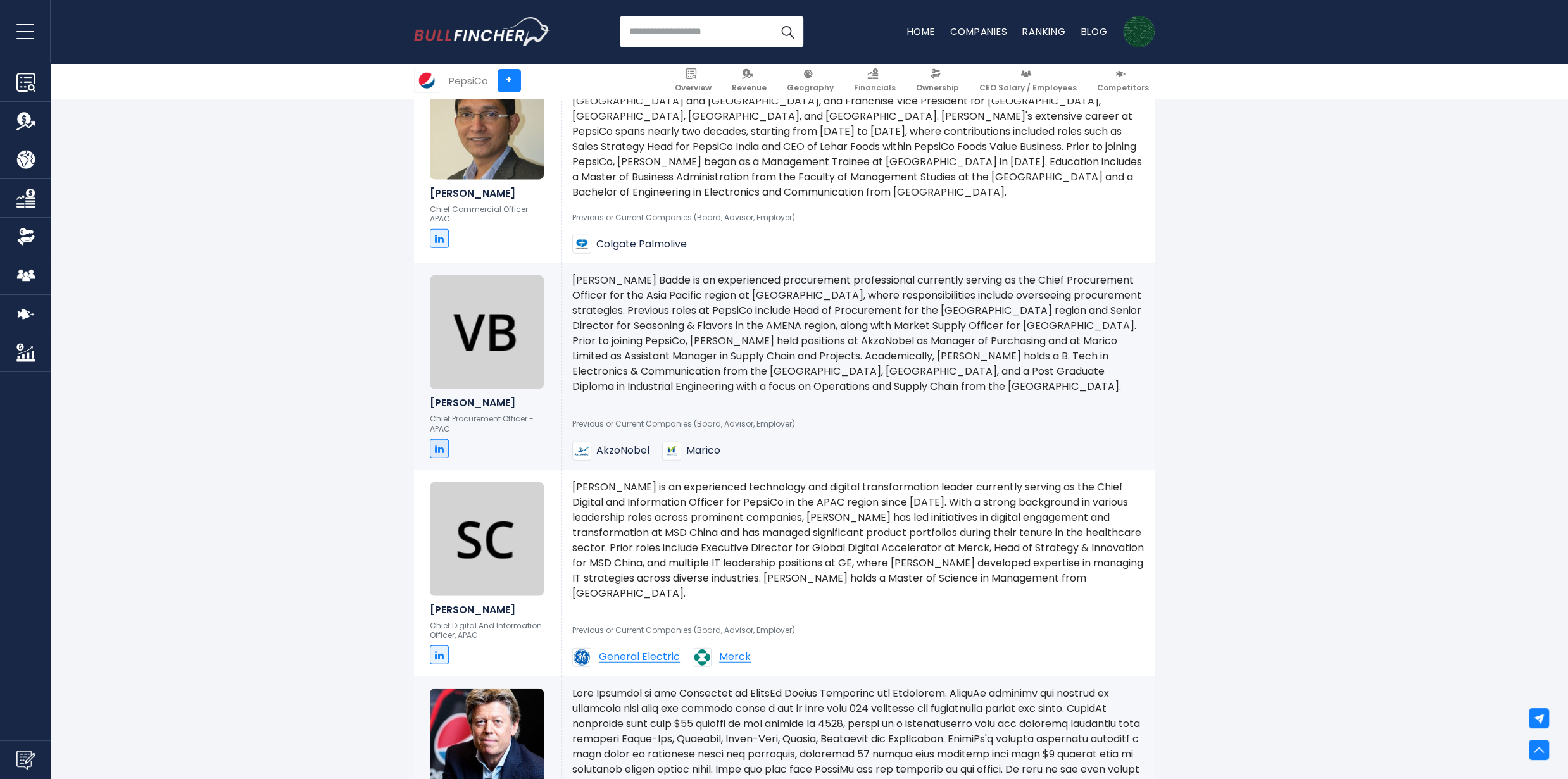
scroll to position [3358, 0]
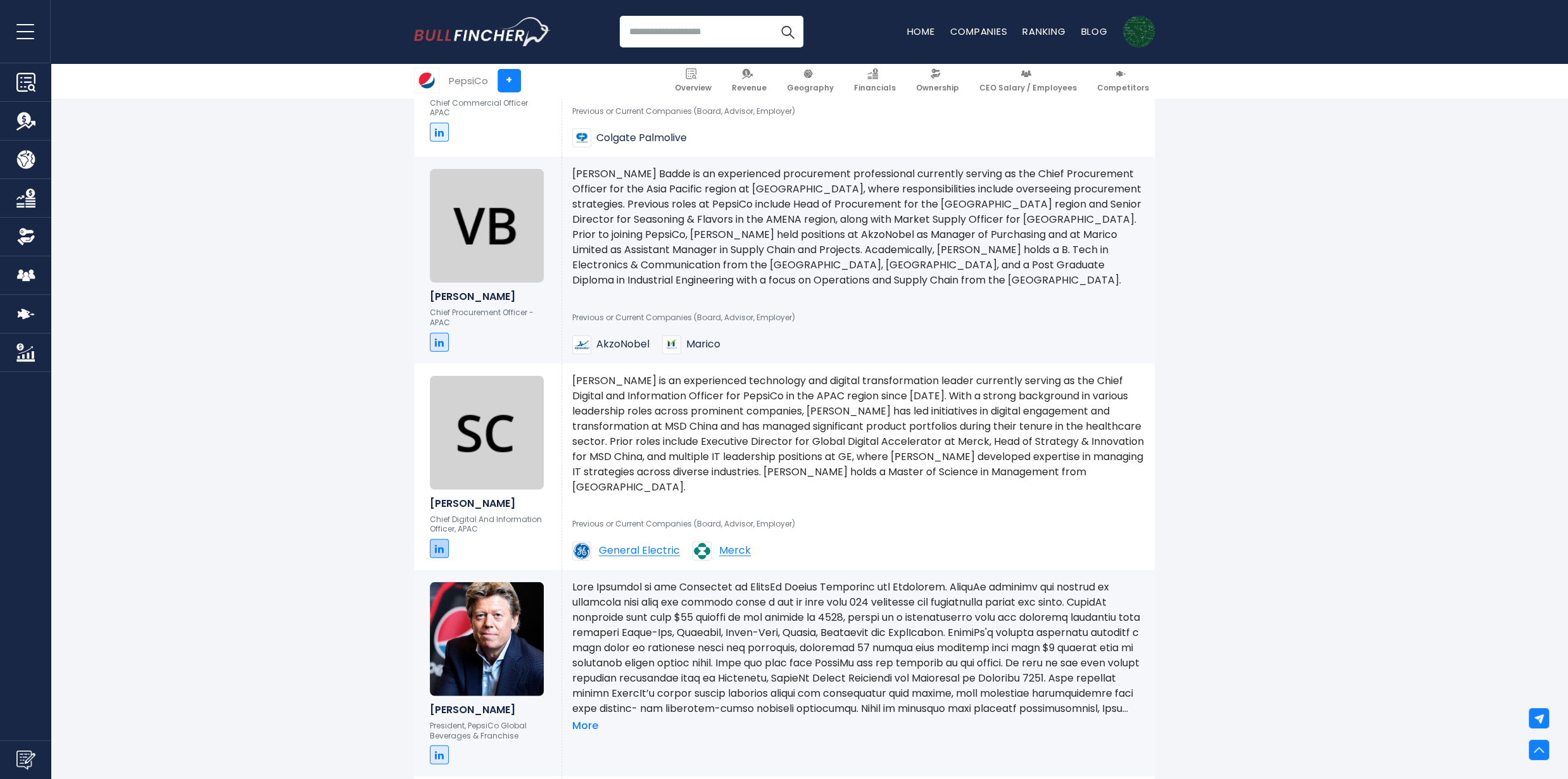
click at [440, 554] on icon at bounding box center [440, 549] width 9 height 10
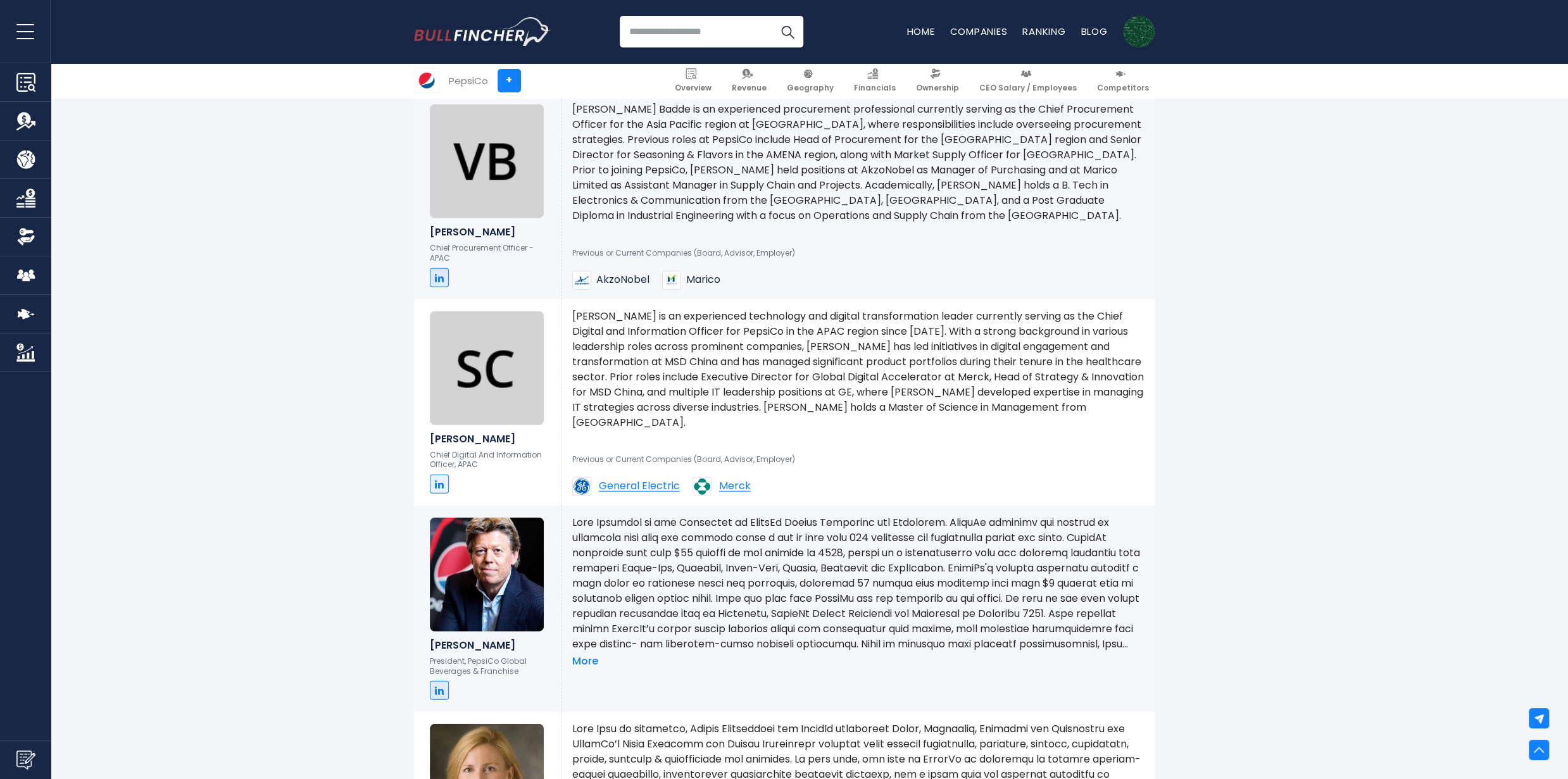
scroll to position [3864, 0]
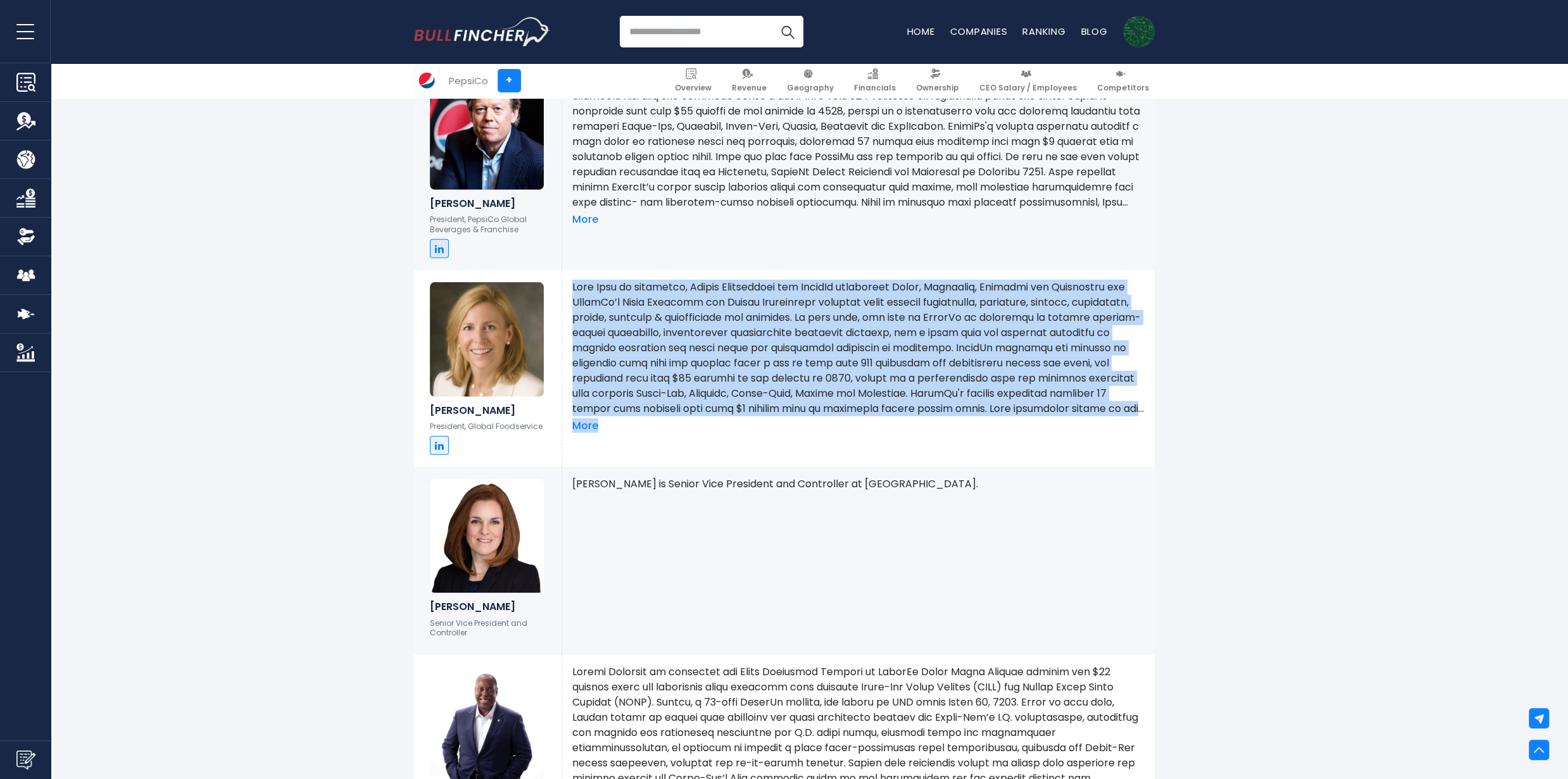
drag, startPoint x: 572, startPoint y: 293, endPoint x: 883, endPoint y: 440, distance: 344.0
click at [883, 440] on div "More" at bounding box center [858, 368] width 592 height 197
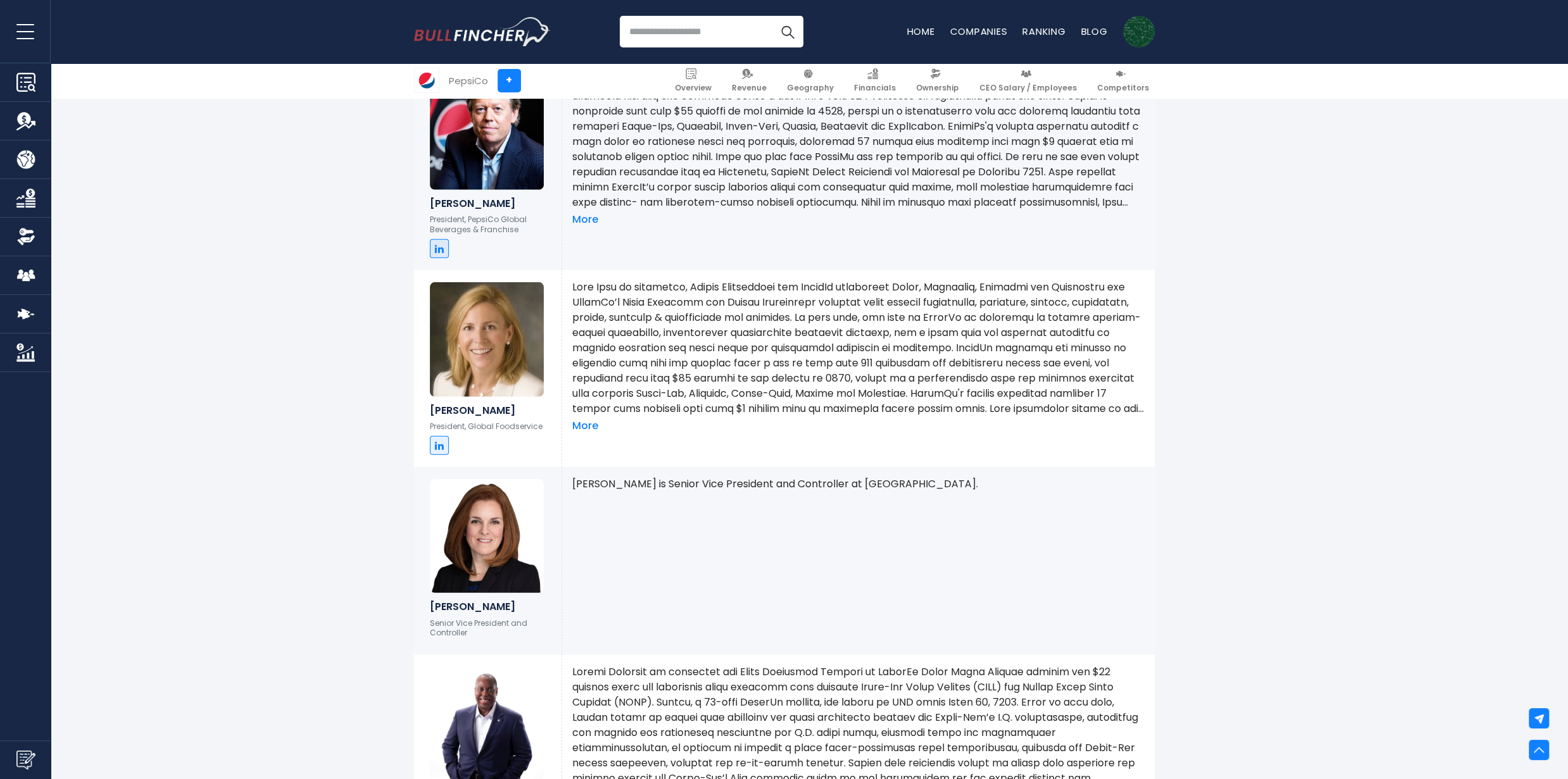
click at [926, 433] on div "More" at bounding box center [859, 356] width 573 height 153
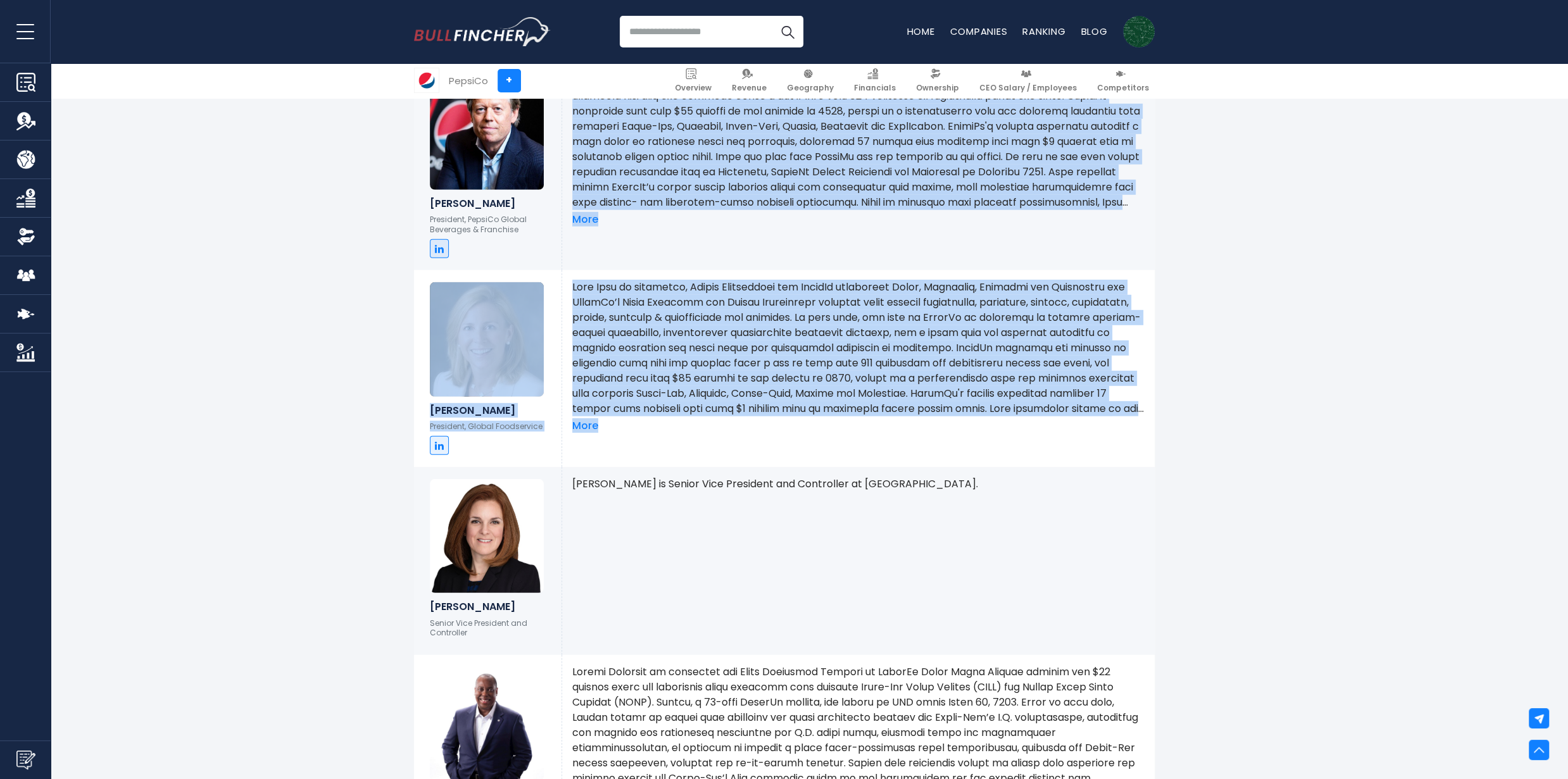
drag, startPoint x: 926, startPoint y: 445, endPoint x: 298, endPoint y: 272, distance: 651.4
click at [298, 272] on div "PepsiCo Org chart This PepsiCo org chart highlights the company’s organizationa…" at bounding box center [784, 67] width 1568 height 7297
click at [805, 270] on div "More" at bounding box center [858, 167] width 592 height 206
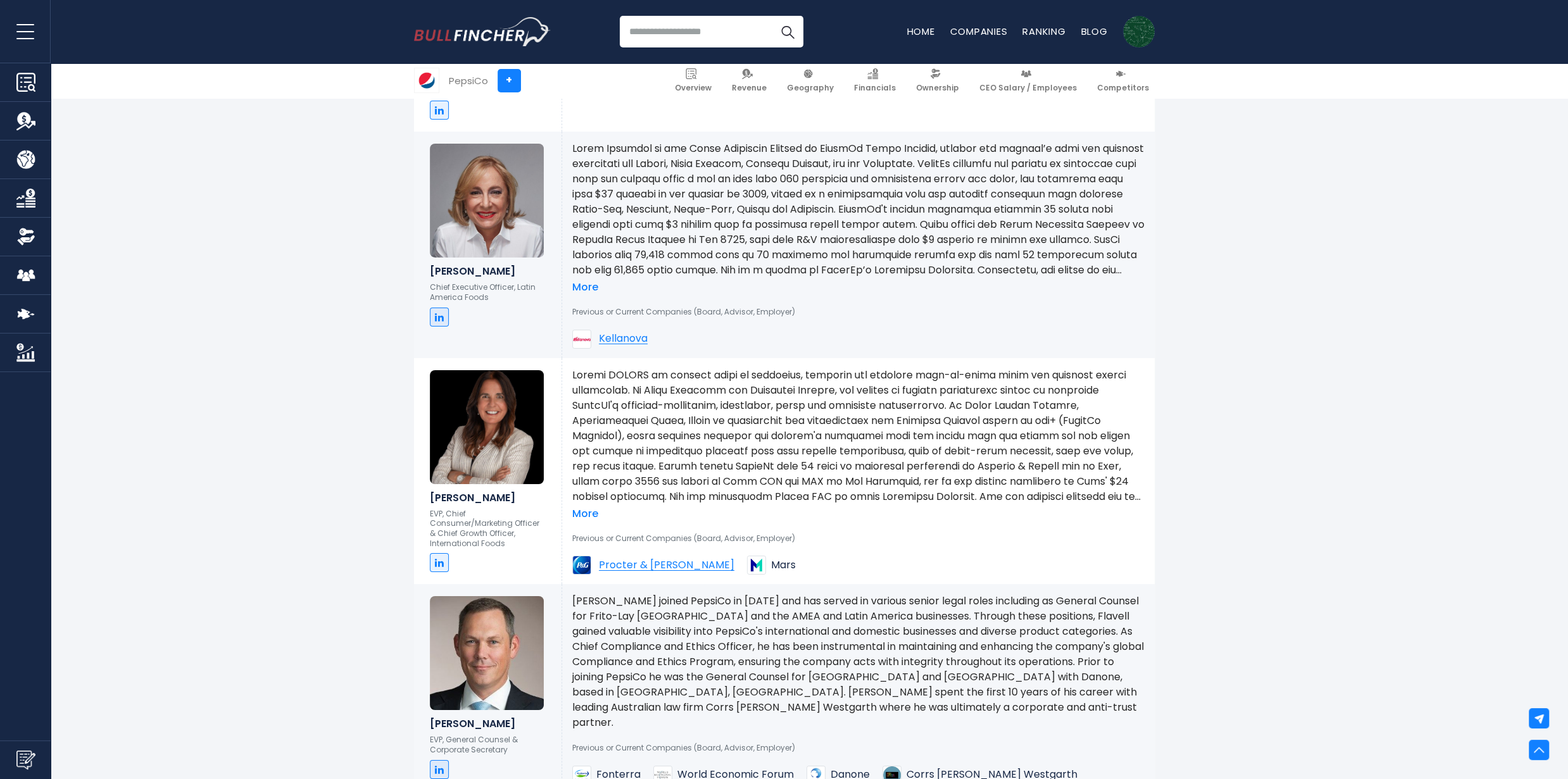
scroll to position [5130, 0]
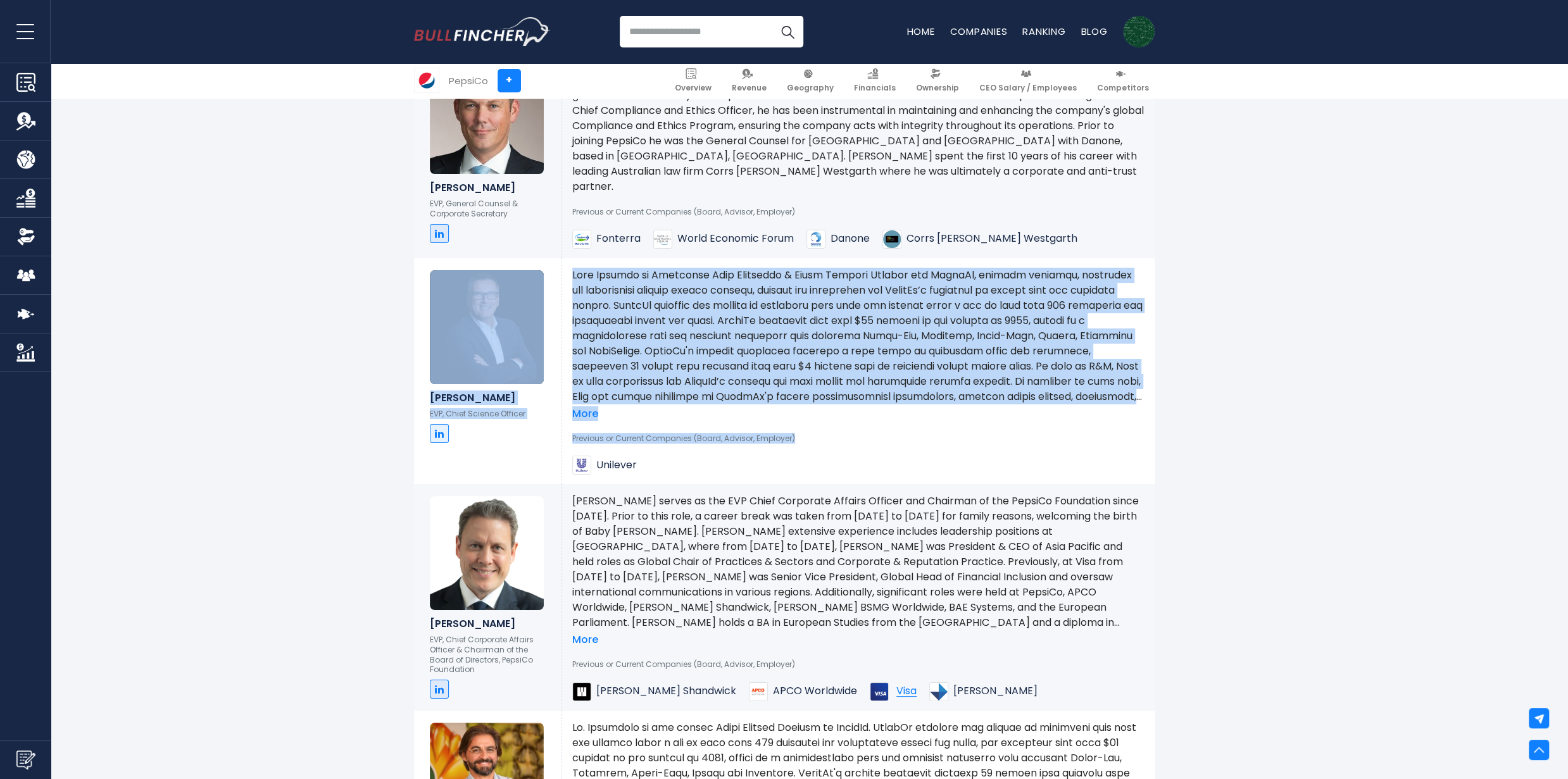
drag, startPoint x: 738, startPoint y: 327, endPoint x: 1304, endPoint y: 493, distance: 589.8
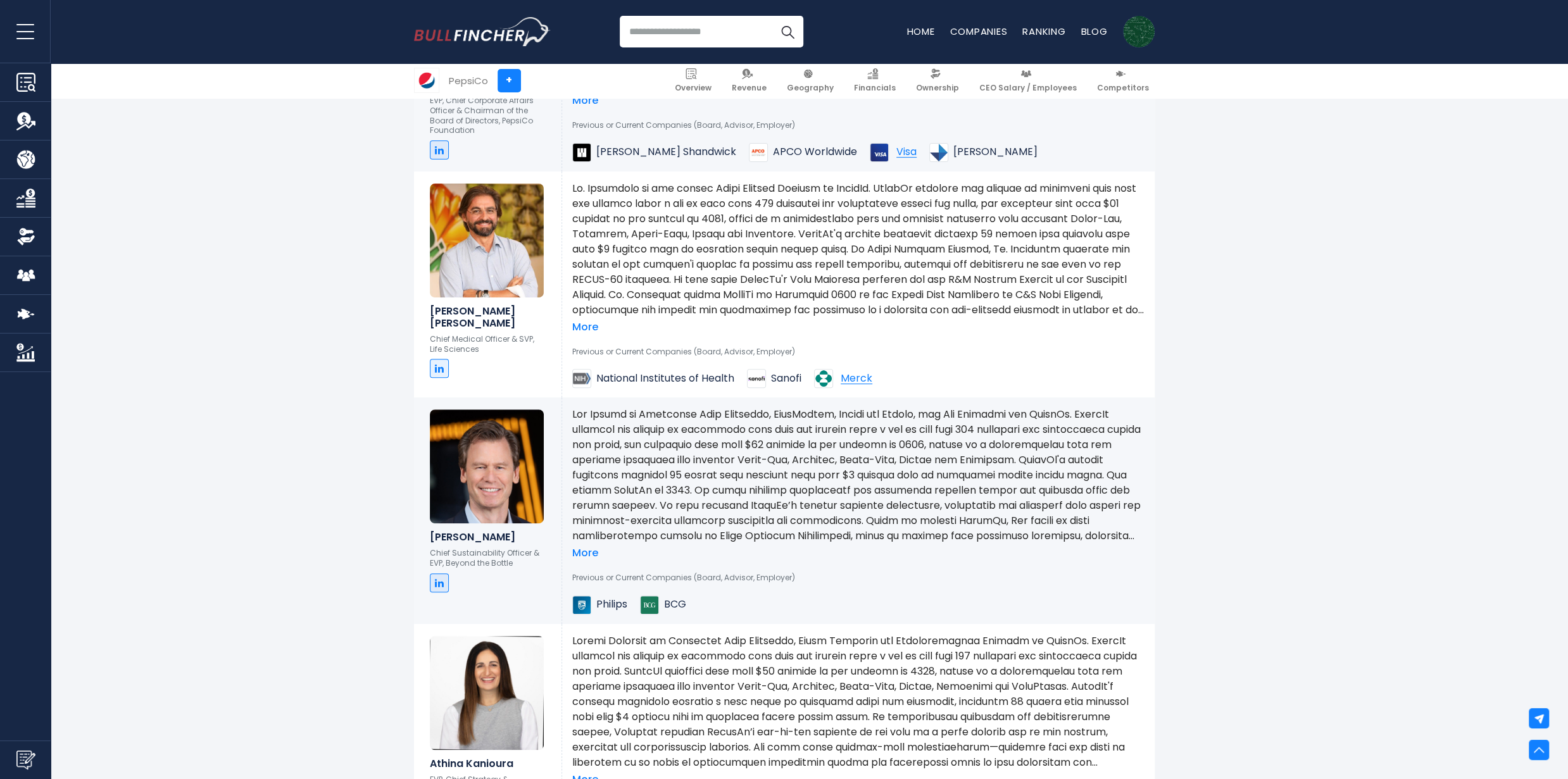
scroll to position [5700, 0]
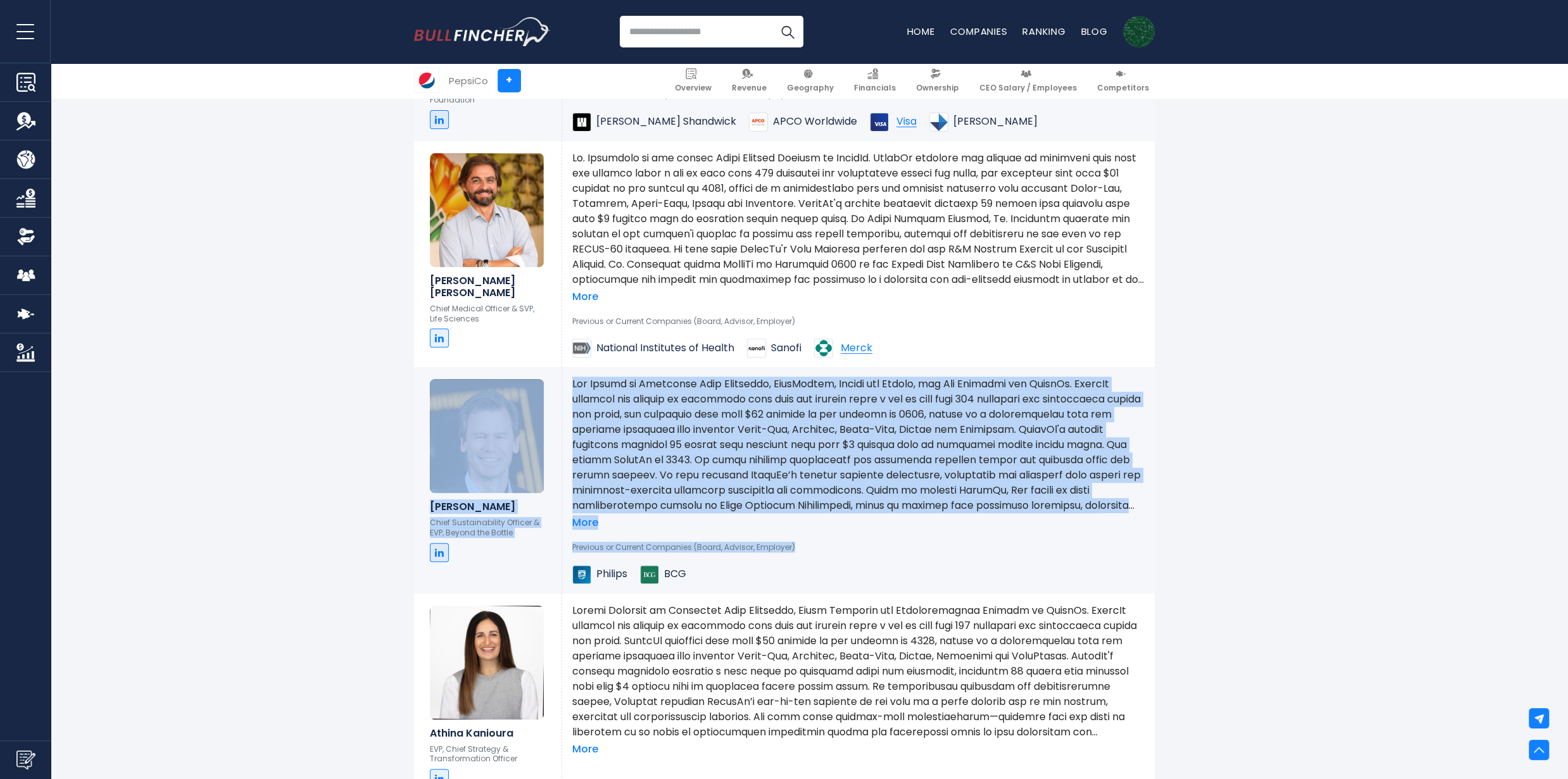
drag, startPoint x: 579, startPoint y: 401, endPoint x: 1266, endPoint y: 554, distance: 703.8
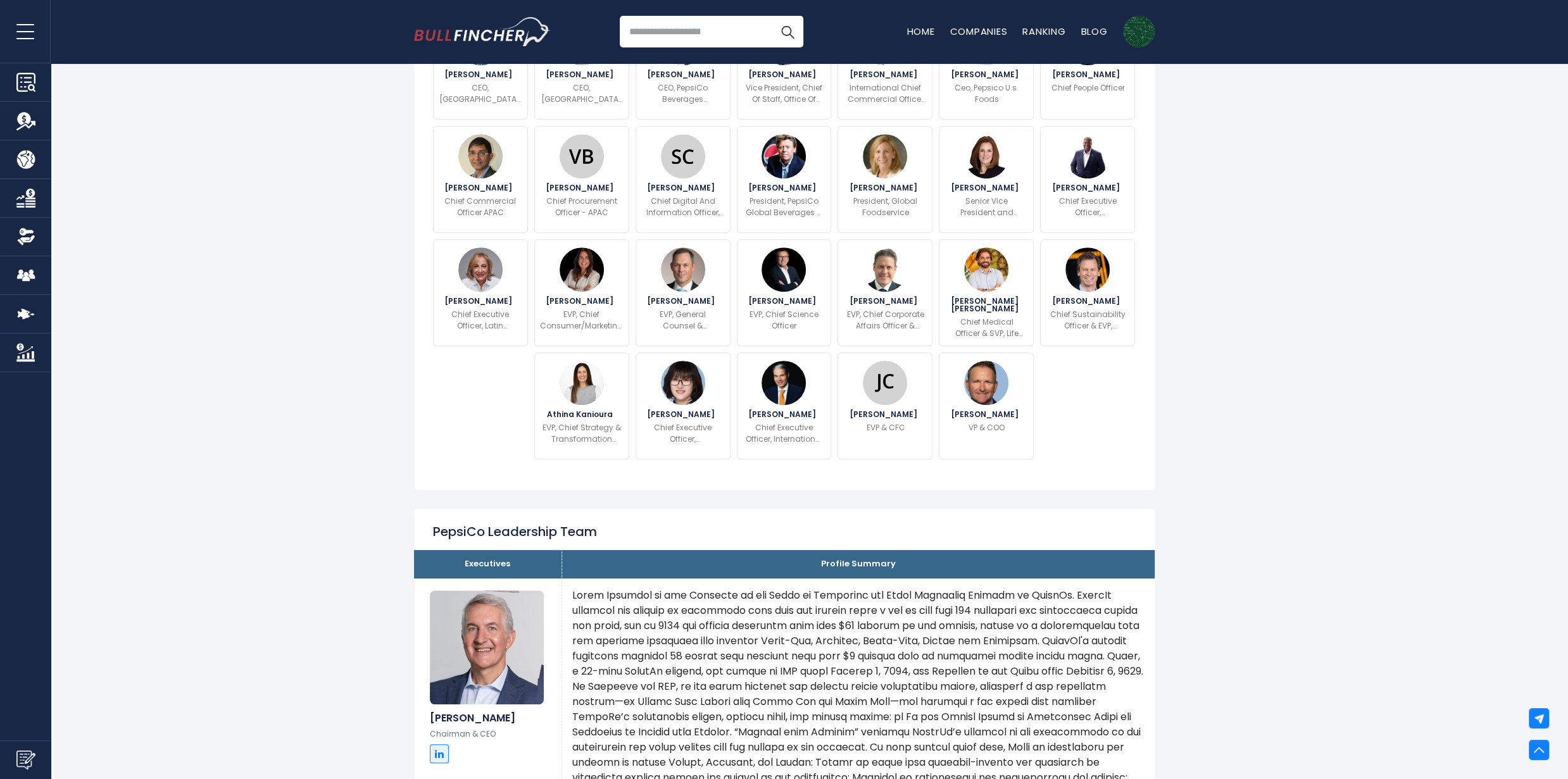
scroll to position [0, 0]
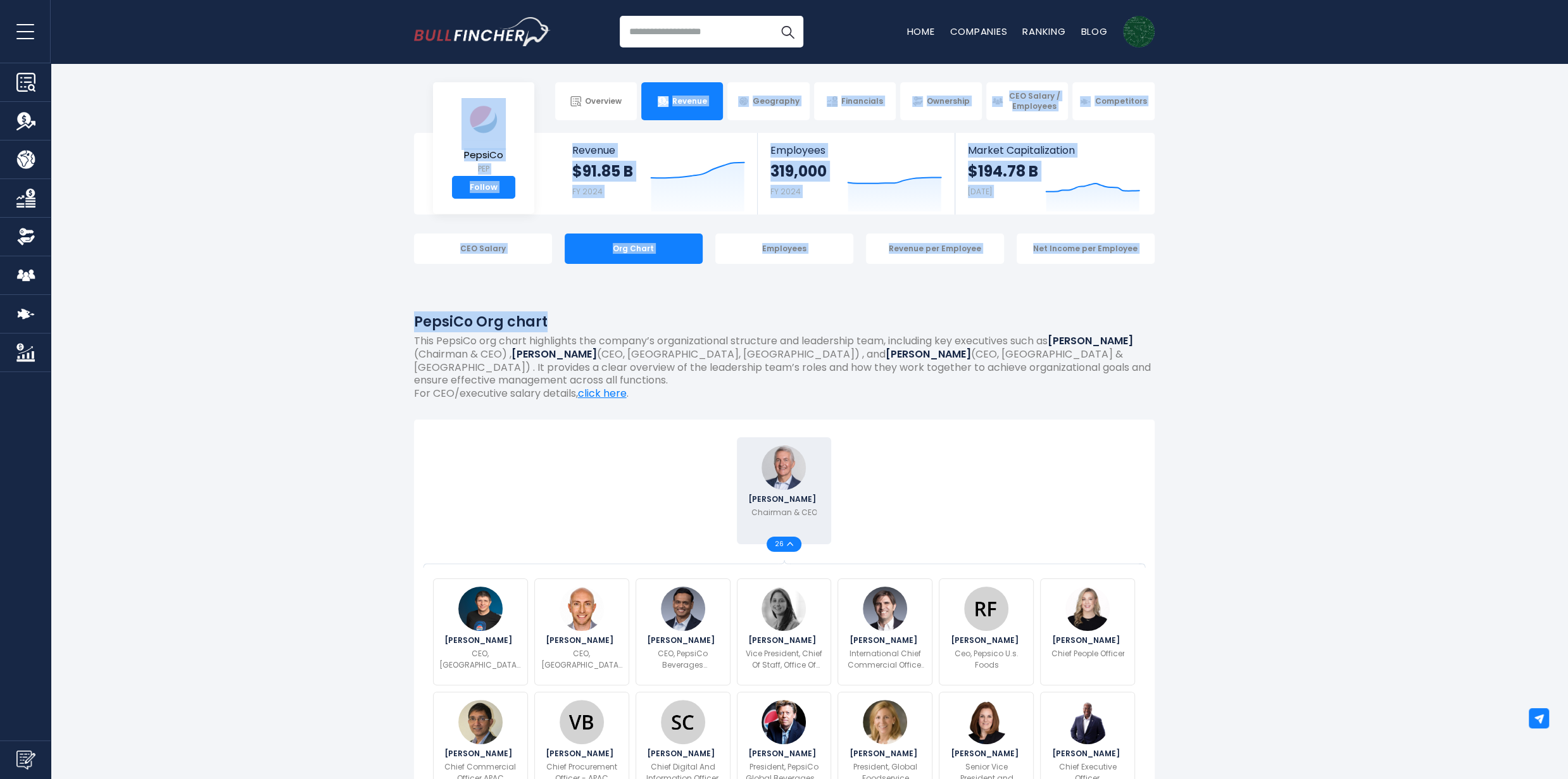
drag, startPoint x: 1335, startPoint y: 296, endPoint x: 652, endPoint y: 113, distance: 707.1
click at [1374, 200] on section "PepsiCo PEP Follow Revenue $91.85 B FY 2024 Created with Highcharts 12.1.2 Empl…" at bounding box center [784, 174] width 1568 height 81
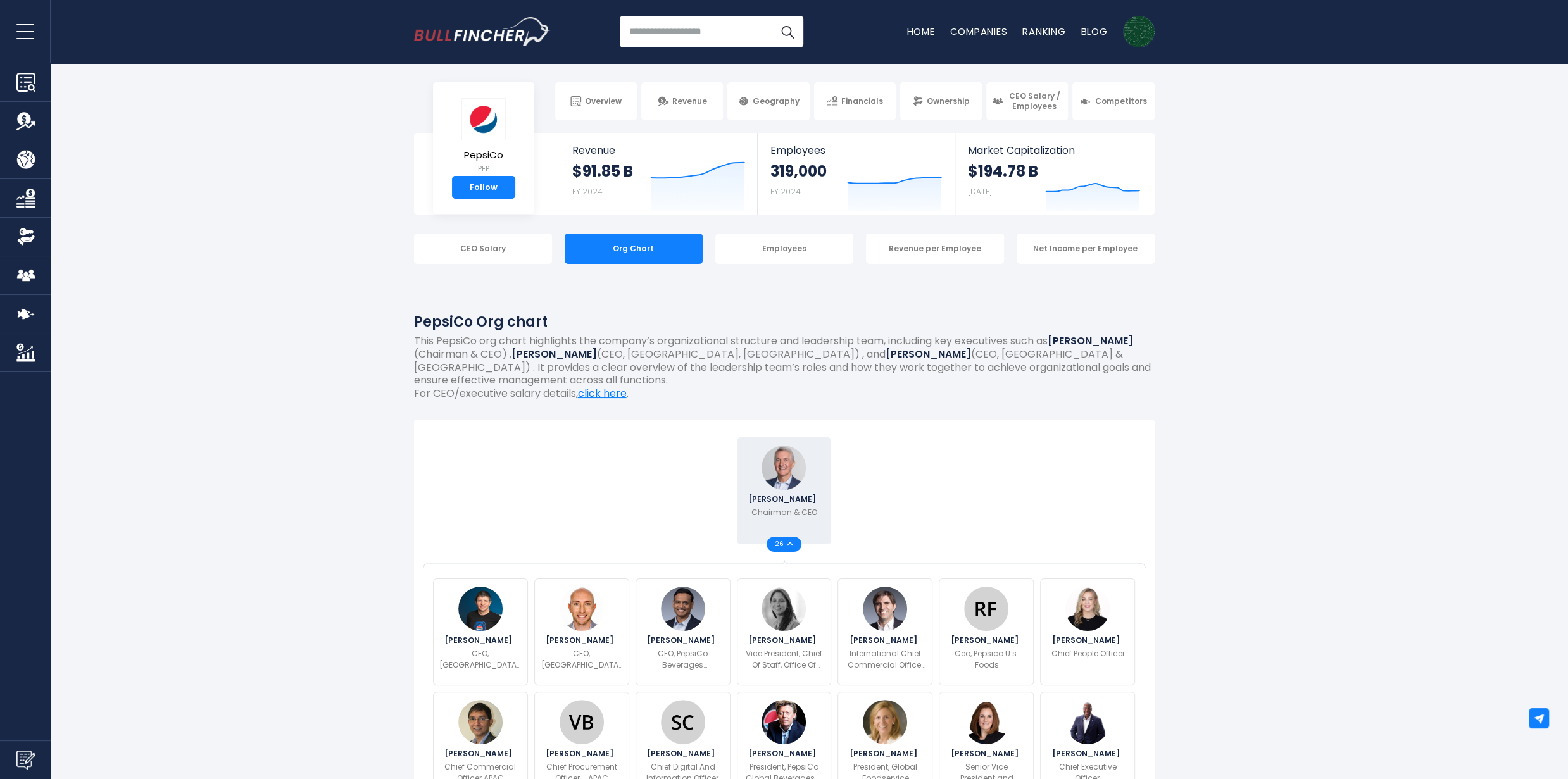
drag, startPoint x: 301, startPoint y: 110, endPoint x: 1508, endPoint y: 337, distance: 1228.2
click at [748, 257] on div "Employees" at bounding box center [784, 249] width 138 height 31
click at [774, 246] on div "Employees" at bounding box center [784, 249] width 138 height 31
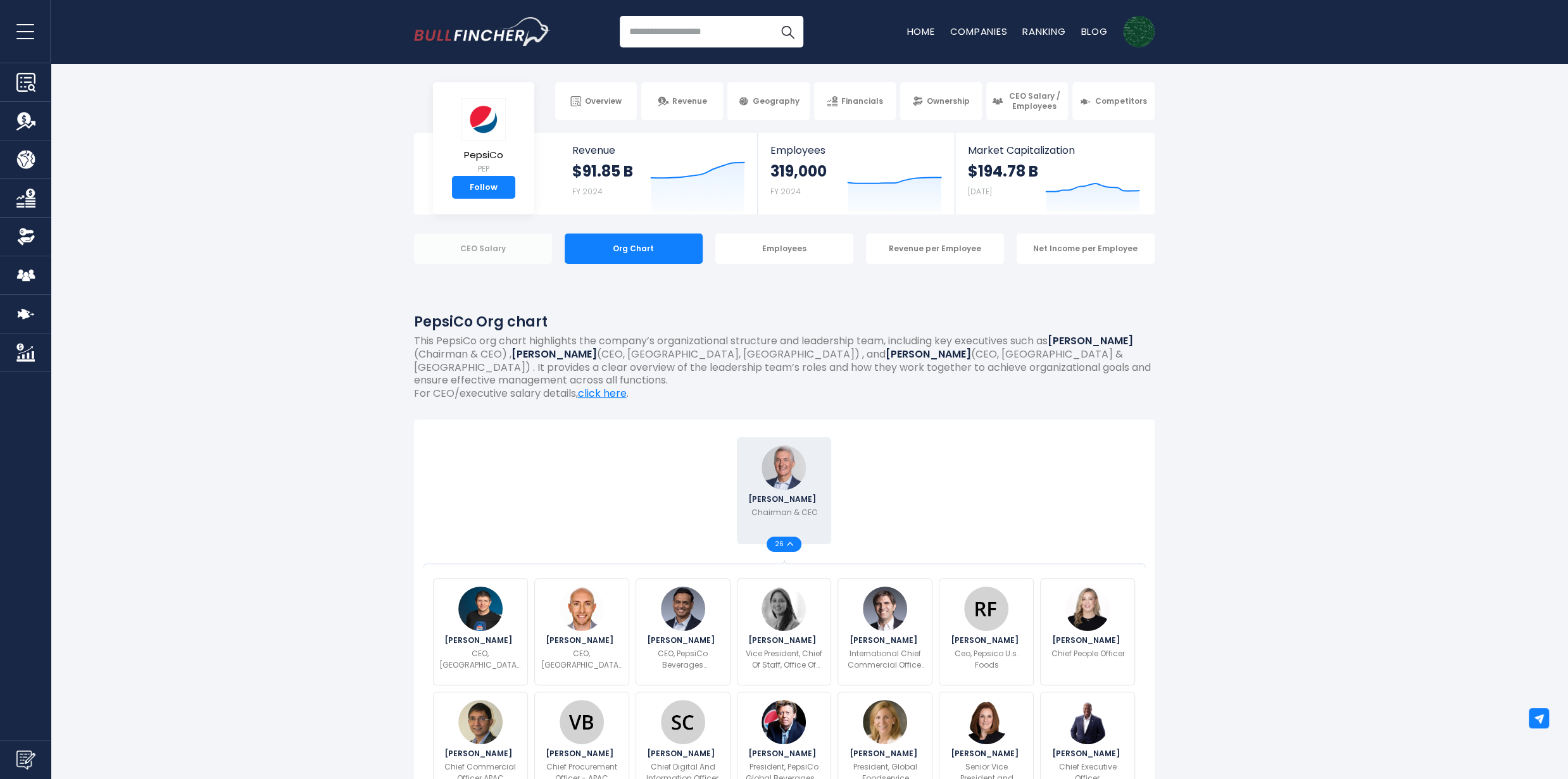
click at [485, 235] on div "CEO Salary" at bounding box center [483, 249] width 138 height 31
click at [794, 546] on div "26" at bounding box center [784, 544] width 35 height 15
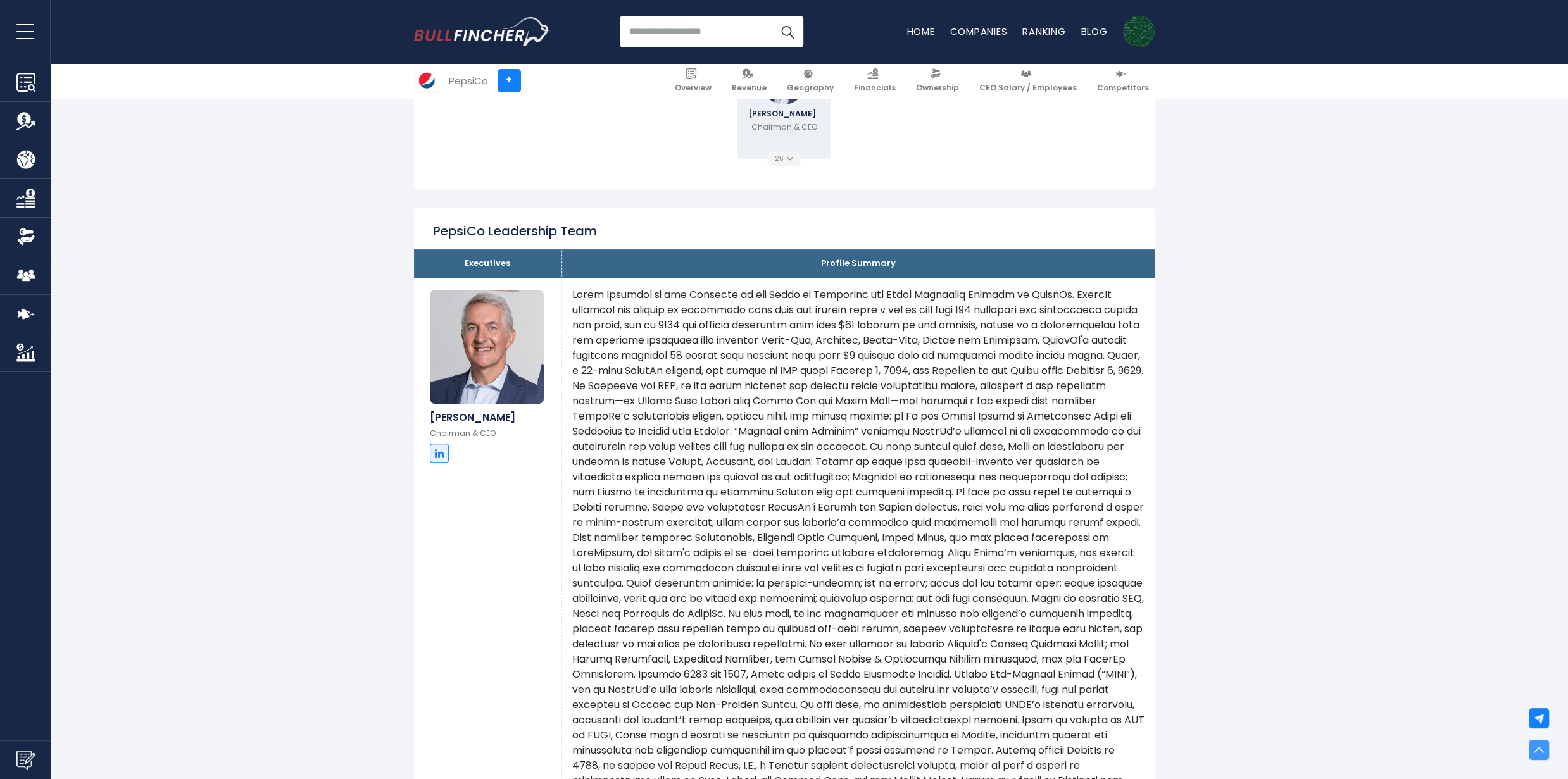
scroll to position [388, 0]
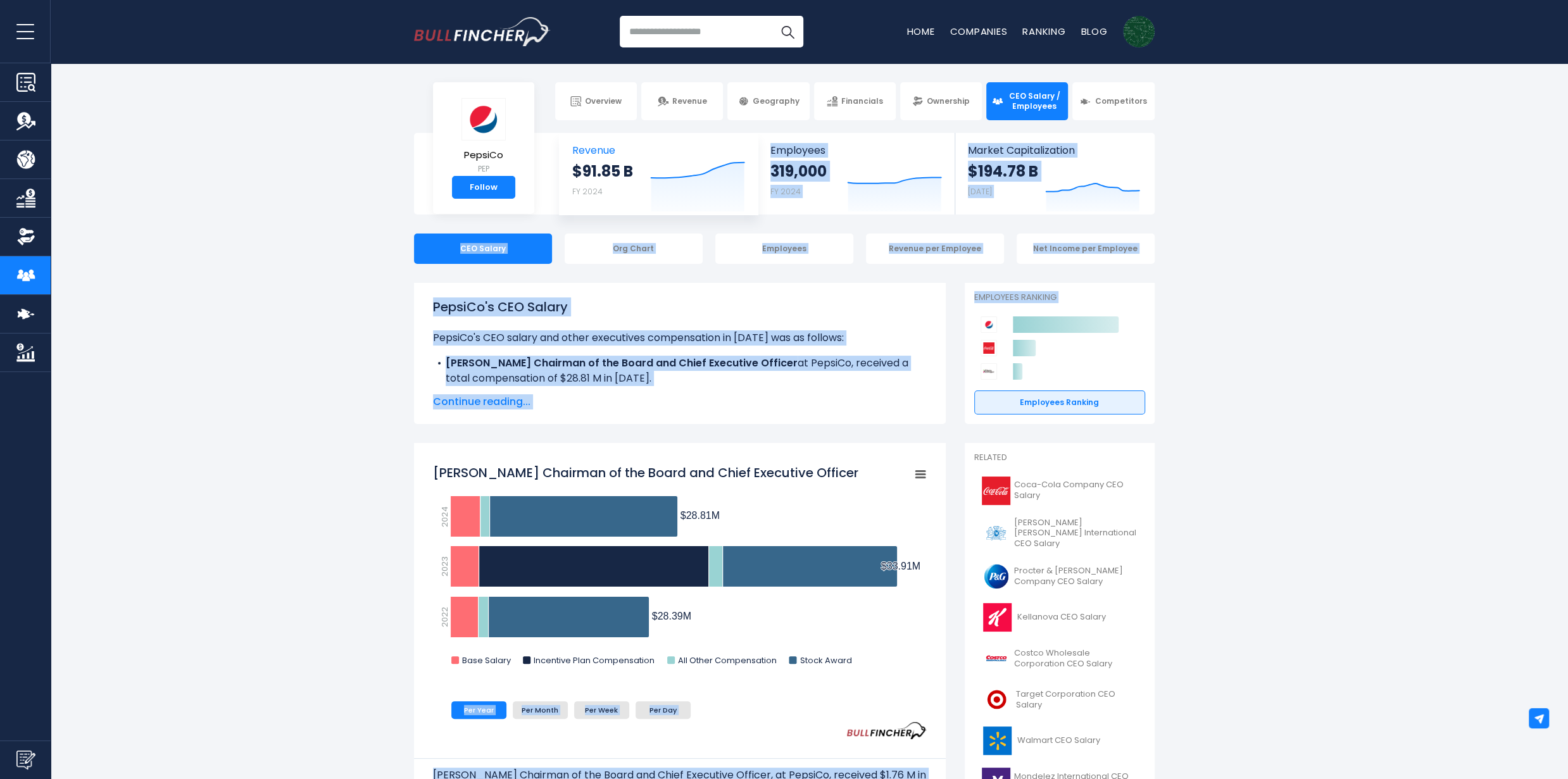
drag, startPoint x: 1352, startPoint y: 370, endPoint x: 732, endPoint y: 201, distance: 642.6
drag, startPoint x: 331, startPoint y: 136, endPoint x: 1371, endPoint y: 360, distance: 1063.8
